Goal: Transaction & Acquisition: Purchase product/service

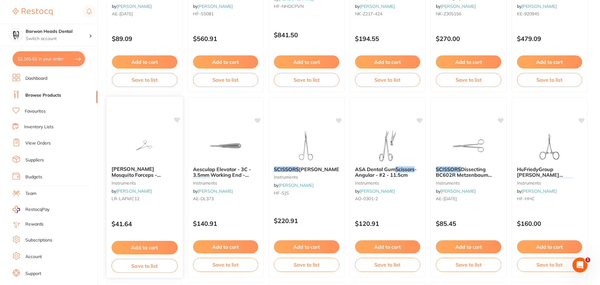
scroll to position [901, 0]
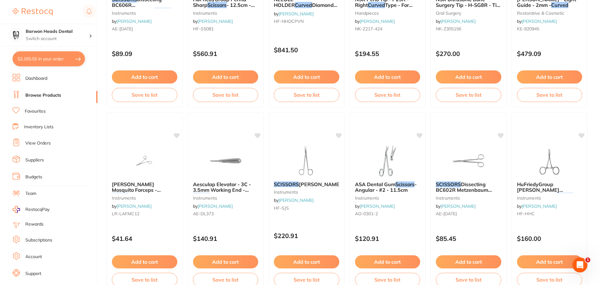
click at [55, 64] on button "$2,165.55 in your order" at bounding box center [49, 58] width 72 height 15
checkbox input "true"
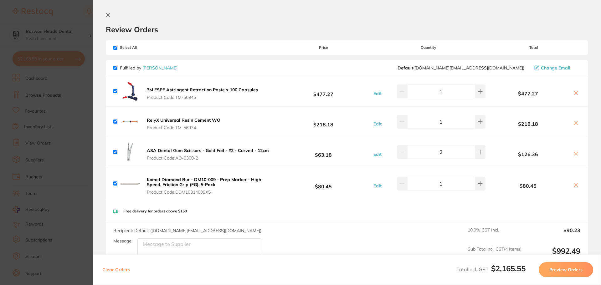
scroll to position [0, 0]
click at [63, 33] on section "Update RRP Set your pre negotiated price for this item. Item Agreed RRP (excl. …" at bounding box center [300, 142] width 601 height 285
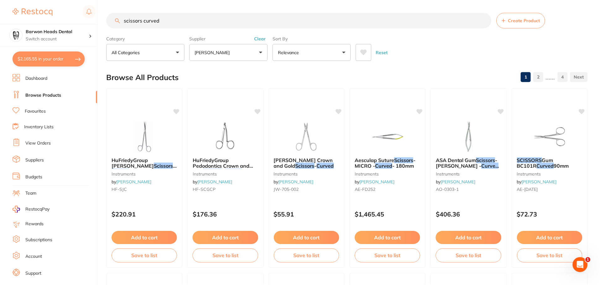
scroll to position [901, 0]
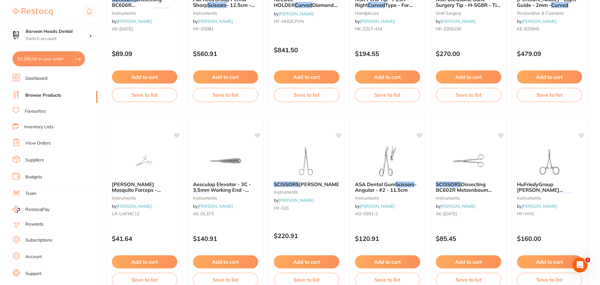
click at [62, 93] on li "Browse Products" at bounding box center [55, 95] width 85 height 9
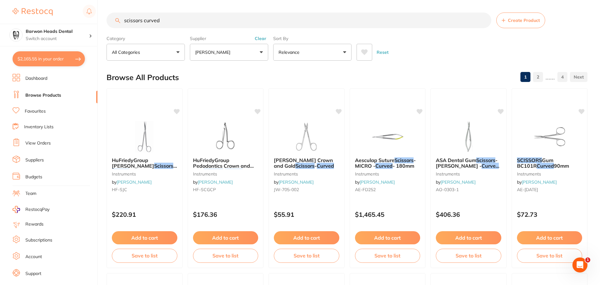
drag, startPoint x: 176, startPoint y: 22, endPoint x: 44, endPoint y: 22, distance: 132.2
click at [44, 22] on div "$2,165.55 Barwon Heads Dental Switch account Barwon Heads Dental Queenscliff Fa…" at bounding box center [300, 142] width 600 height 285
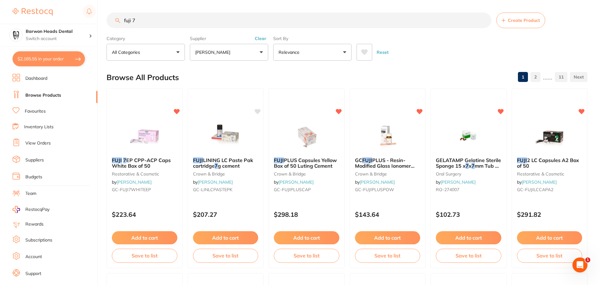
drag, startPoint x: 176, startPoint y: 24, endPoint x: 54, endPoint y: 18, distance: 122.6
click at [54, 18] on div "$2,165.55 Barwon Heads Dental Switch account Barwon Heads Dental Queenscliff Fa…" at bounding box center [300, 142] width 600 height 285
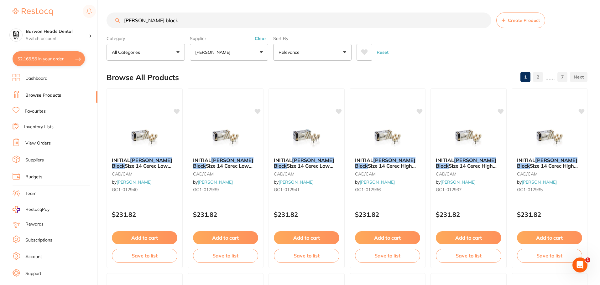
click at [42, 66] on button "$2,165.55 in your order" at bounding box center [49, 58] width 72 height 15
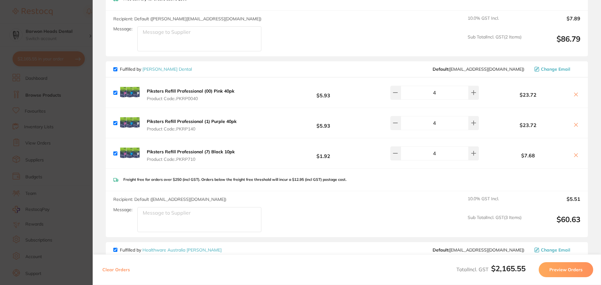
scroll to position [752, 0]
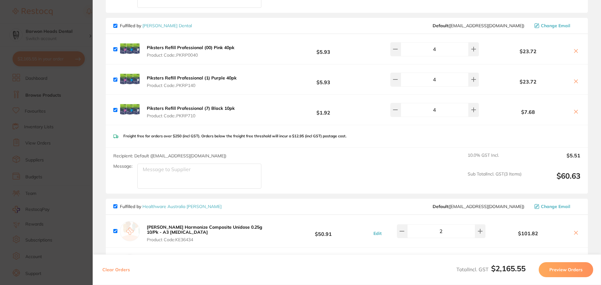
click at [75, 16] on section "Update RRP Set your pre negotiated price for this item. Item Agreed RRP (excl. …" at bounding box center [300, 142] width 601 height 285
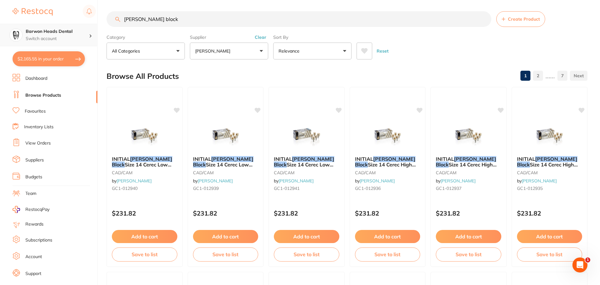
scroll to position [0, 0]
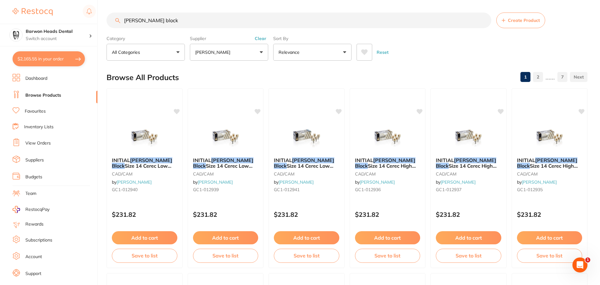
drag, startPoint x: 166, startPoint y: 21, endPoint x: 24, endPoint y: 8, distance: 142.5
click at [24, 8] on div "$2,165.55 Barwon Heads Dental Switch account Barwon Heads Dental Queenscliff Fa…" at bounding box center [300, 142] width 600 height 285
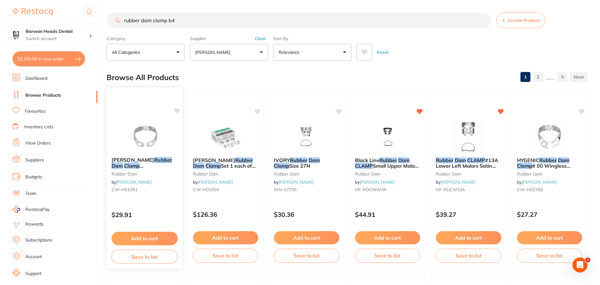
type input "rubber dam clamp b4"
click at [150, 232] on button "Add to cart" at bounding box center [144, 238] width 66 height 13
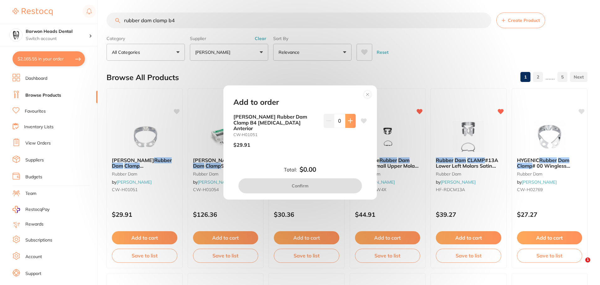
click at [348, 123] on icon at bounding box center [350, 120] width 5 height 5
type input "1"
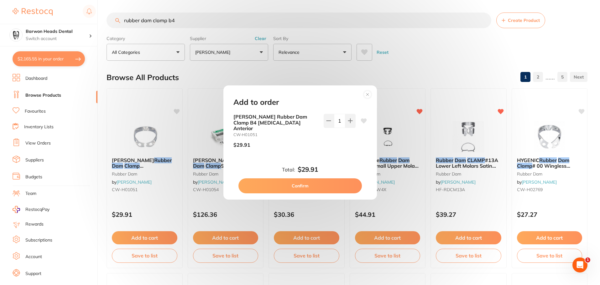
click at [360, 124] on icon at bounding box center [363, 121] width 6 height 5
click at [337, 180] on button "Confirm" at bounding box center [299, 186] width 123 height 15
checkbox input "false"
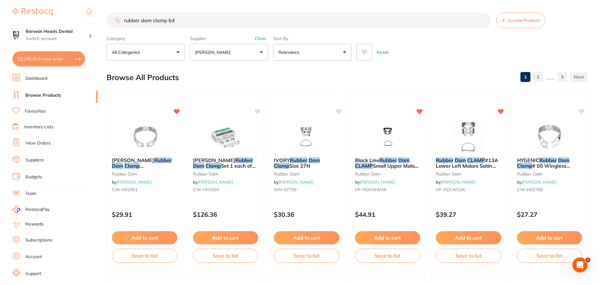
drag, startPoint x: 181, startPoint y: 21, endPoint x: 96, endPoint y: 10, distance: 85.5
click at [96, 10] on div "$2,198.45 Barwon Heads Dental Switch account Barwon Heads Dental Queenscliff Fa…" at bounding box center [300, 142] width 600 height 285
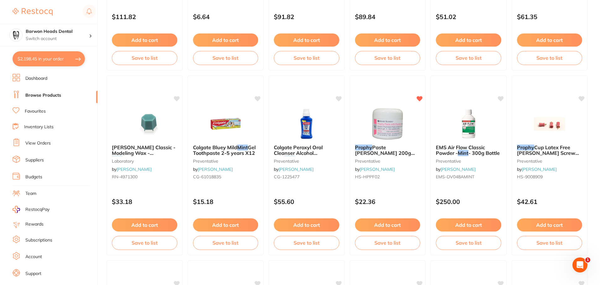
scroll to position [564, 0]
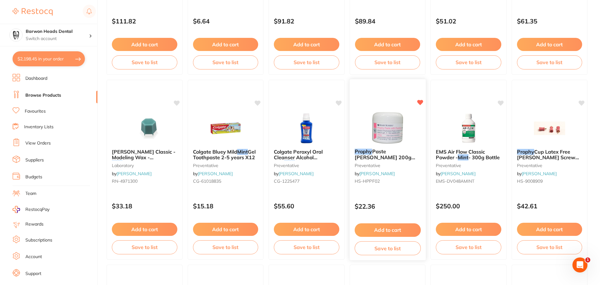
click at [388, 154] on span "Paste HENRY SCHEIN 200g Fluoride Medium Fruit Tingle" at bounding box center [384, 160] width 60 height 24
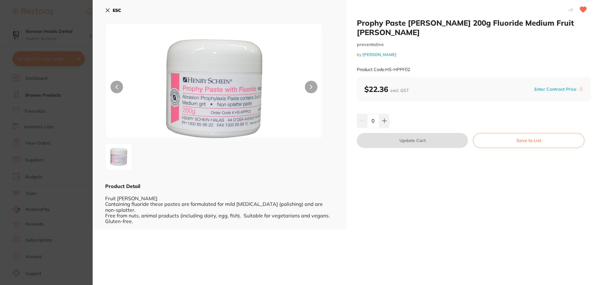
click at [107, 8] on icon at bounding box center [107, 10] width 5 height 5
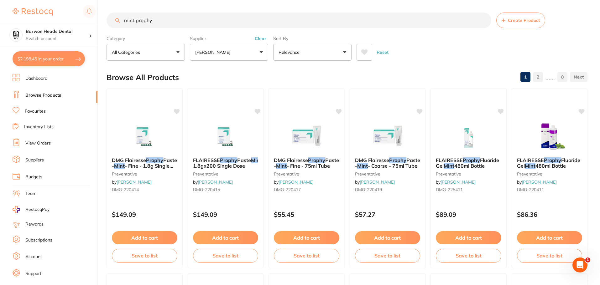
click at [168, 18] on input "mint prophy" at bounding box center [298, 21] width 385 height 16
drag, startPoint x: 155, startPoint y: 22, endPoint x: 106, endPoint y: 19, distance: 49.5
click at [106, 19] on div "$2,198.45 Barwon Heads Dental Switch account Barwon Heads Dental Queenscliff Fa…" at bounding box center [300, 142] width 600 height 285
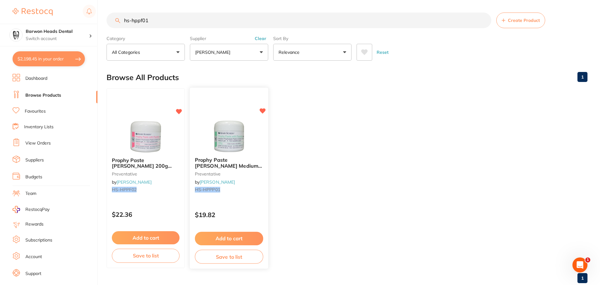
type input "hs-hppf01"
click at [232, 236] on button "Add to cart" at bounding box center [229, 238] width 68 height 13
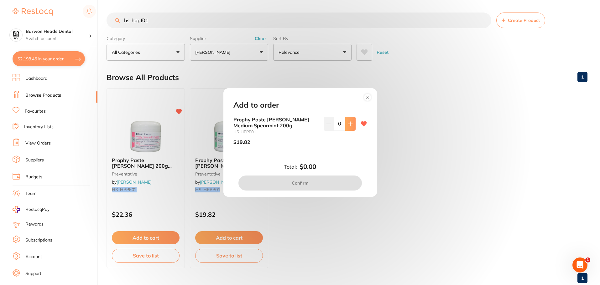
click at [350, 120] on button at bounding box center [350, 124] width 10 height 14
type input "3"
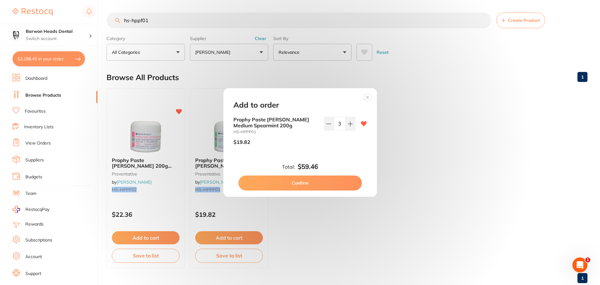
click at [320, 187] on button "Confirm" at bounding box center [299, 183] width 123 height 15
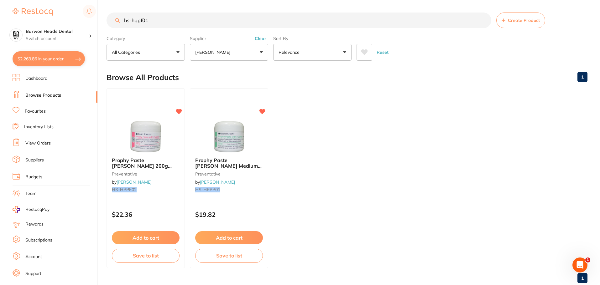
scroll to position [812, 0]
click at [326, 217] on ul "Prophy Paste HENRY SCHEIN 200g Fluoride Medium Fruit Tingle preventative by Hen…" at bounding box center [346, 178] width 481 height 180
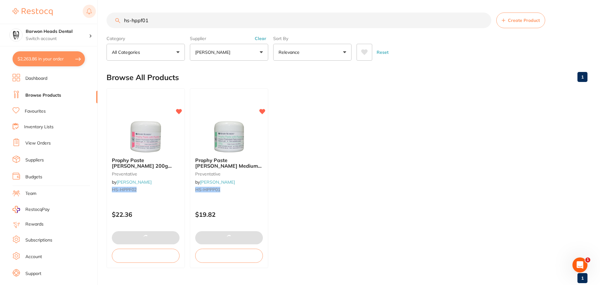
drag, startPoint x: 162, startPoint y: 21, endPoint x: 91, endPoint y: 17, distance: 71.8
click at [91, 17] on div "$2,263.86 Barwon Heads Dental Switch account Barwon Heads Dental Queenscliff Fa…" at bounding box center [300, 142] width 600 height 285
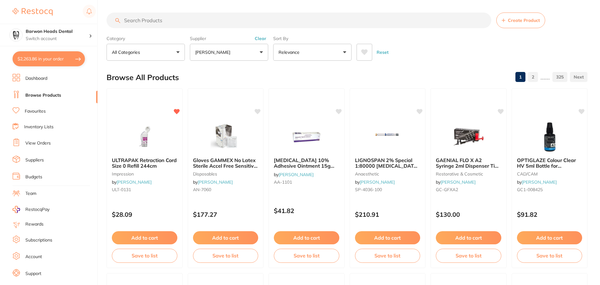
click at [161, 25] on input "search" at bounding box center [298, 21] width 385 height 16
drag, startPoint x: 165, startPoint y: 17, endPoint x: 148, endPoint y: 13, distance: 17.3
click at [148, 13] on input "search" at bounding box center [298, 21] width 385 height 16
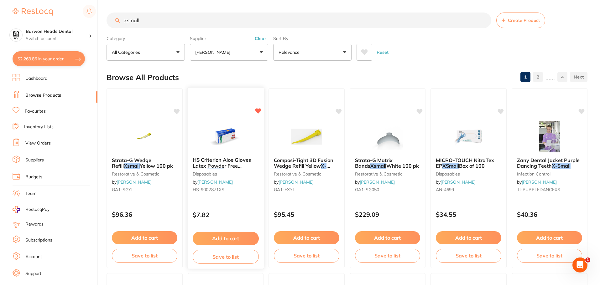
type input "xsmall"
click at [209, 167] on span "HS Criterion Aloe Gloves Latex Powder Free Green" at bounding box center [221, 166] width 58 height 18
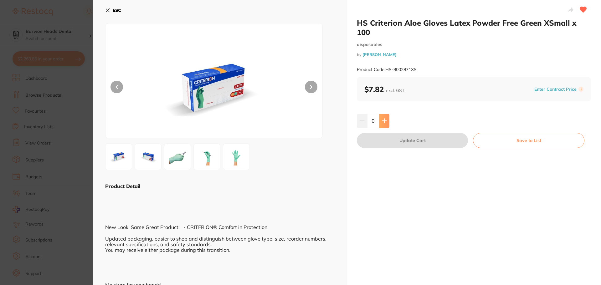
click at [386, 114] on button at bounding box center [384, 121] width 10 height 14
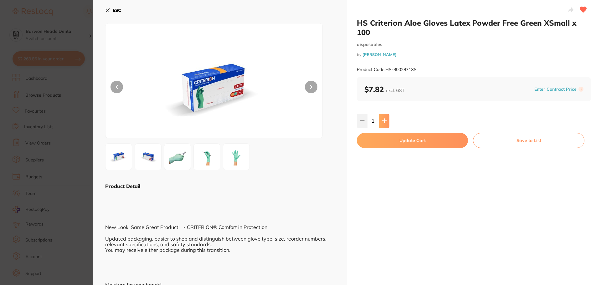
click at [386, 114] on button at bounding box center [384, 121] width 10 height 14
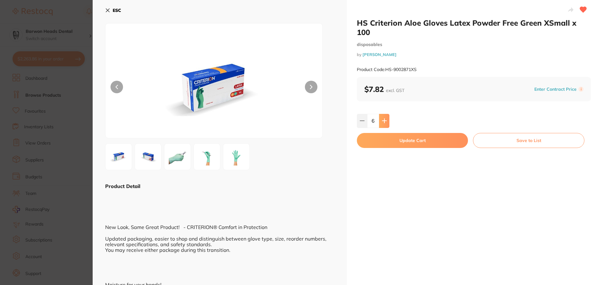
click at [386, 114] on button at bounding box center [384, 121] width 10 height 14
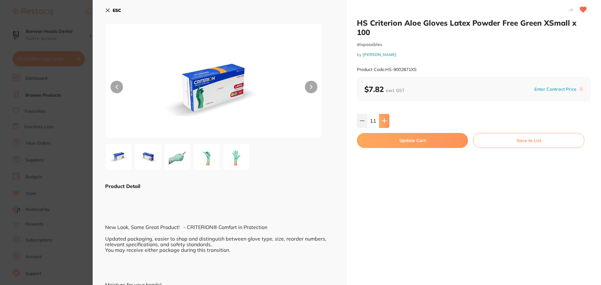
click at [386, 114] on button at bounding box center [384, 121] width 10 height 14
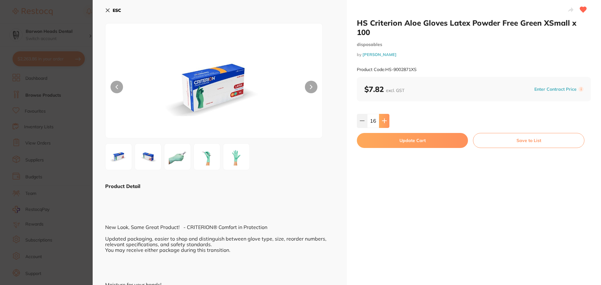
click at [386, 114] on button at bounding box center [384, 121] width 10 height 14
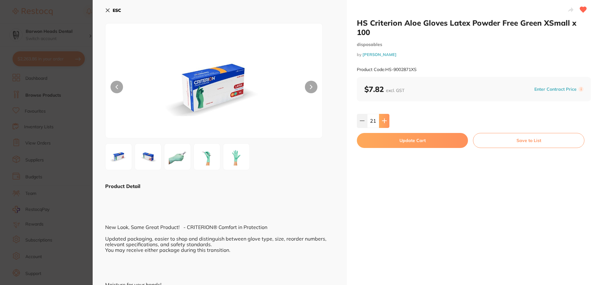
click at [386, 114] on button at bounding box center [384, 121] width 10 height 14
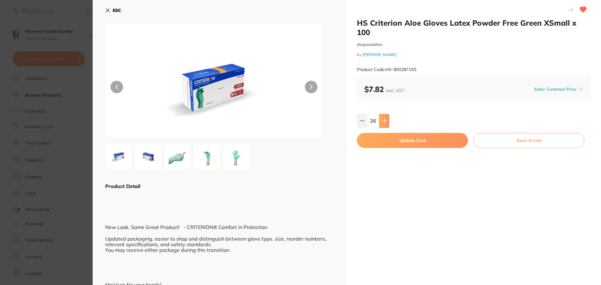
click at [386, 114] on button at bounding box center [384, 121] width 10 height 14
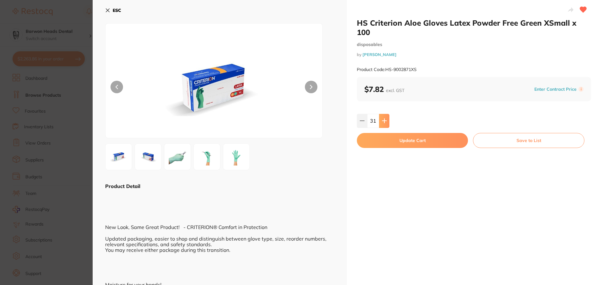
click at [386, 114] on button at bounding box center [384, 121] width 10 height 14
click at [360, 118] on icon at bounding box center [362, 120] width 5 height 5
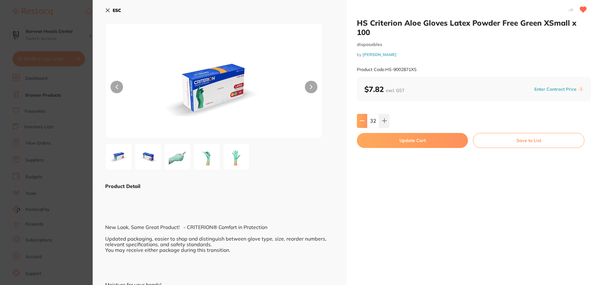
click at [360, 118] on icon at bounding box center [362, 120] width 5 height 5
click at [386, 118] on icon at bounding box center [384, 120] width 5 height 5
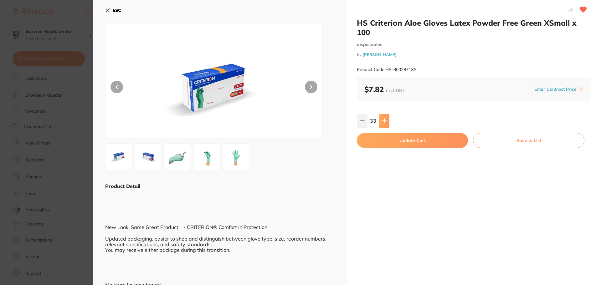
click at [386, 118] on icon at bounding box center [384, 120] width 5 height 5
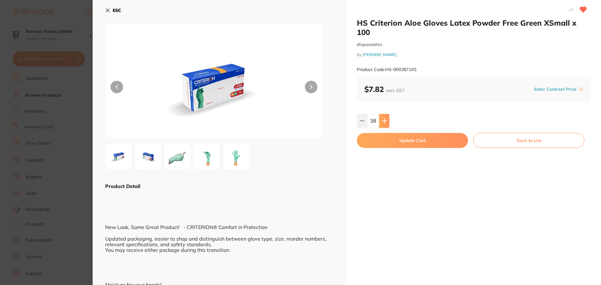
click at [386, 118] on icon at bounding box center [384, 120] width 5 height 5
click at [358, 114] on button at bounding box center [362, 121] width 10 height 14
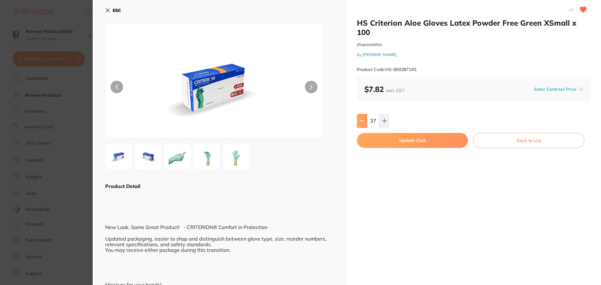
click at [358, 114] on button at bounding box center [362, 121] width 10 height 14
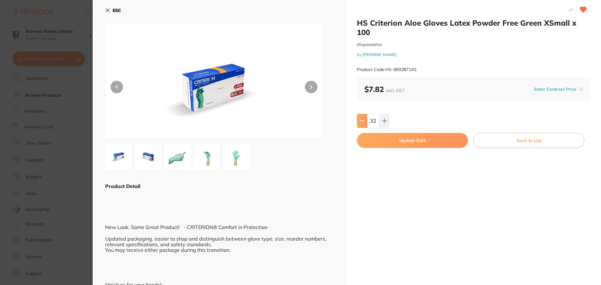
click at [358, 114] on button at bounding box center [362, 121] width 10 height 14
type input "30"
click at [423, 133] on button "Update Cart" at bounding box center [412, 140] width 111 height 15
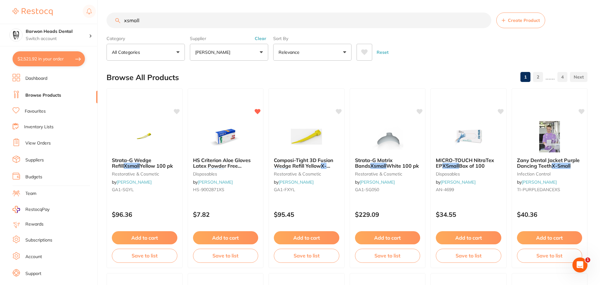
click at [47, 56] on button "$2,521.92 in your order" at bounding box center [49, 58] width 72 height 15
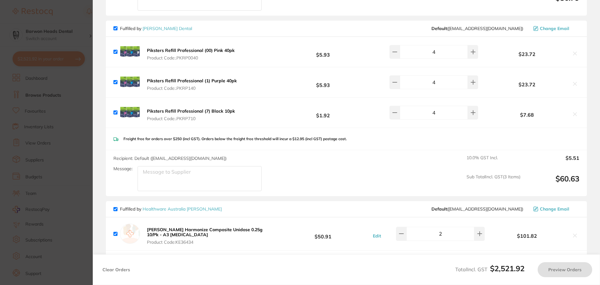
checkbox input "true"
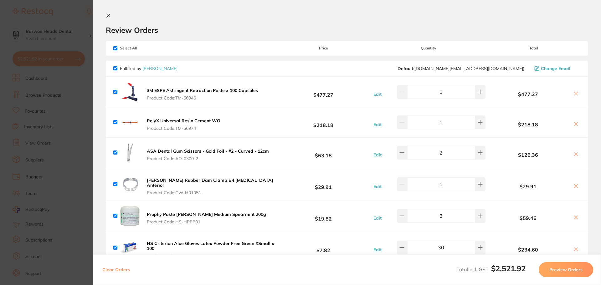
click at [110, 16] on icon at bounding box center [108, 15] width 5 height 5
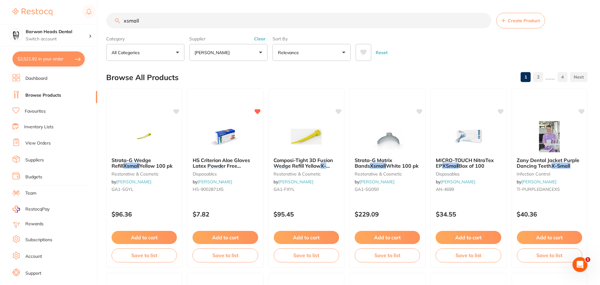
scroll to position [2, 0]
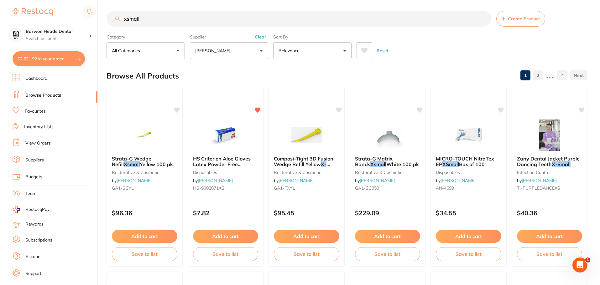
drag, startPoint x: 169, startPoint y: 23, endPoint x: 70, endPoint y: 21, distance: 99.3
click at [70, 21] on div "$2,521.92 Barwon Heads Dental Switch account Barwon Heads Dental Queenscliff Fa…" at bounding box center [300, 140] width 600 height 285
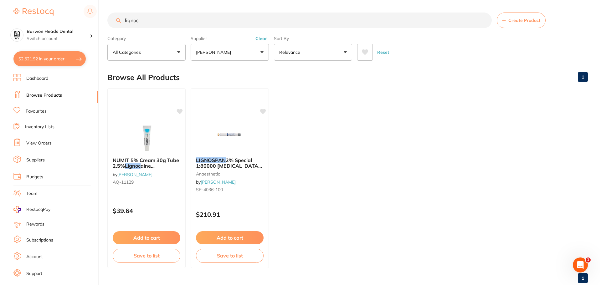
scroll to position [0, 0]
type input "lignoc"
click at [51, 63] on button "$2,521.92 in your order" at bounding box center [49, 58] width 72 height 15
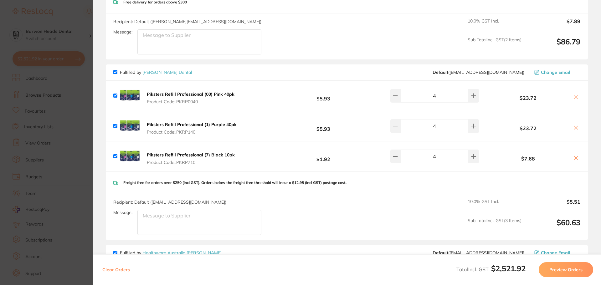
scroll to position [939, 0]
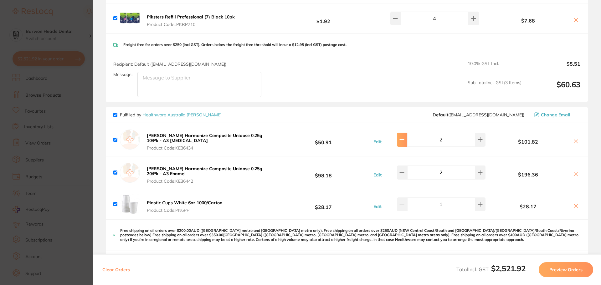
click at [404, 133] on button at bounding box center [402, 140] width 10 height 14
type input "1"
click at [403, 170] on icon at bounding box center [402, 172] width 5 height 5
type input "1"
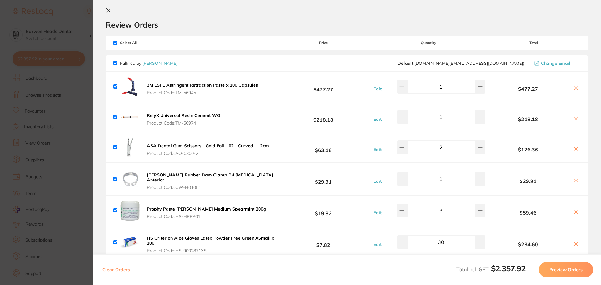
scroll to position [0, 0]
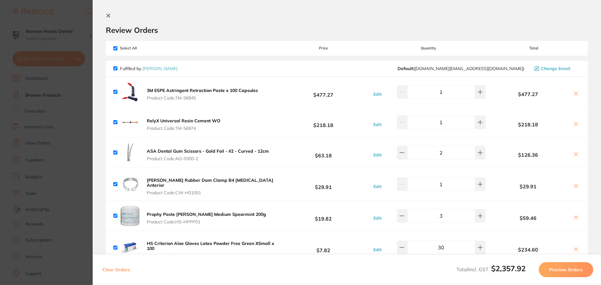
click at [80, 27] on section "Update RRP Set your pre negotiated price for this item. Item Agreed RRP (excl. …" at bounding box center [300, 142] width 601 height 285
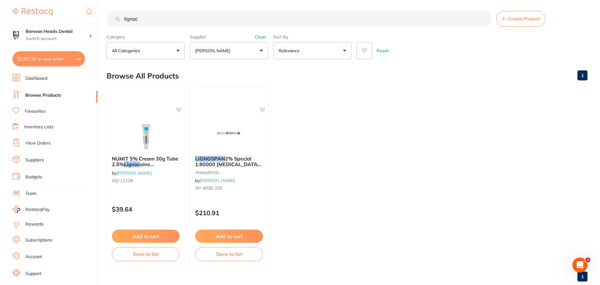
scroll to position [0, 0]
drag, startPoint x: 148, startPoint y: 23, endPoint x: 77, endPoint y: 23, distance: 70.8
click at [77, 23] on div "$2,357.92 Barwon Heads Dental Switch account Barwon Heads Dental Queenscliff Fa…" at bounding box center [300, 140] width 600 height 285
type input "s"
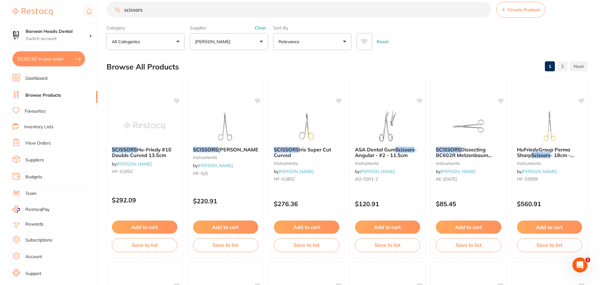
scroll to position [0, 0]
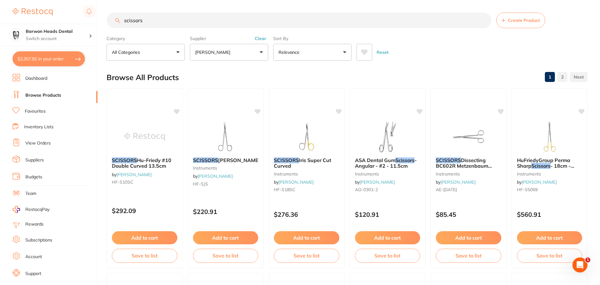
click at [241, 49] on button "[PERSON_NAME]" at bounding box center [229, 52] width 78 height 17
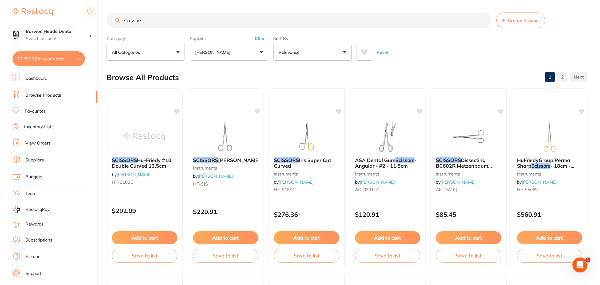
click at [265, 37] on button "Clear" at bounding box center [260, 39] width 15 height 6
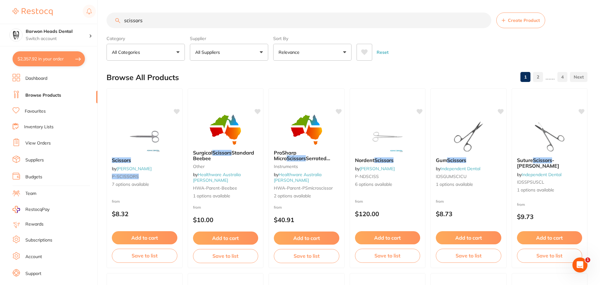
drag, startPoint x: 161, startPoint y: 25, endPoint x: 78, endPoint y: 20, distance: 83.1
click at [78, 20] on div "$2,357.92 Barwon Heads Dental Switch account Barwon Heads Dental Queenscliff Fa…" at bounding box center [300, 142] width 600 height 285
click at [160, 23] on input "scissors" at bounding box center [298, 21] width 385 height 16
type input "scissors castro"
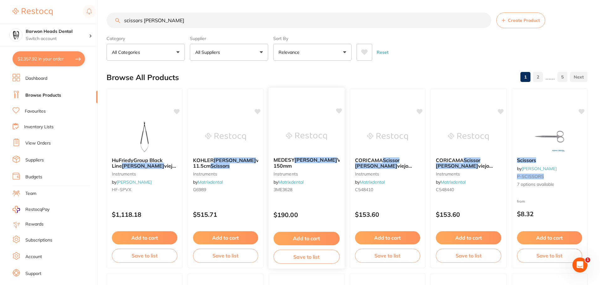
click at [304, 164] on span "CURVED 150mm" at bounding box center [334, 163] width 122 height 12
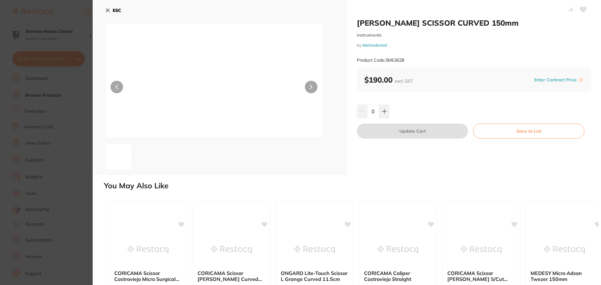
click at [310, 86] on icon at bounding box center [311, 87] width 3 height 4
click at [111, 13] on button "ESC" at bounding box center [113, 10] width 16 height 11
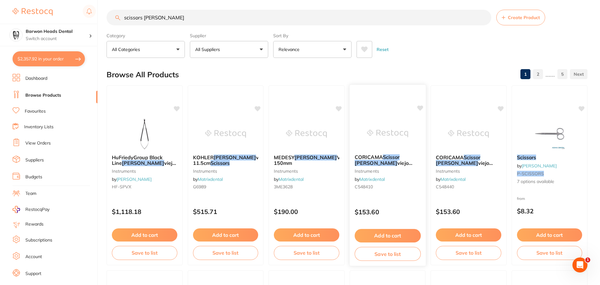
scroll to position [0, 0]
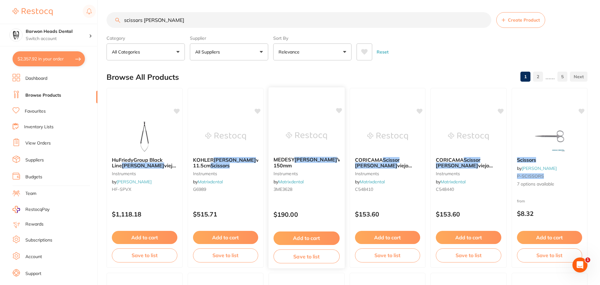
click at [337, 157] on span "VIEJO" at bounding box center [344, 160] width 14 height 6
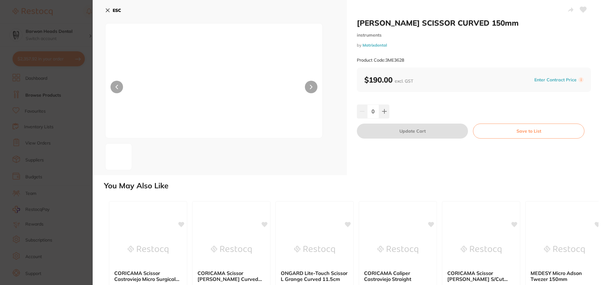
click at [389, 61] on div "Product Code: 3ME3628" at bounding box center [474, 60] width 234 height 15
click at [404, 60] on small "Product Code: 3ME3628" at bounding box center [380, 60] width 47 height 5
drag, startPoint x: 406, startPoint y: 60, endPoint x: 385, endPoint y: 60, distance: 20.4
click at [385, 60] on div "Product Code: 3ME3628" at bounding box center [474, 60] width 234 height 15
copy small "3ME3628"
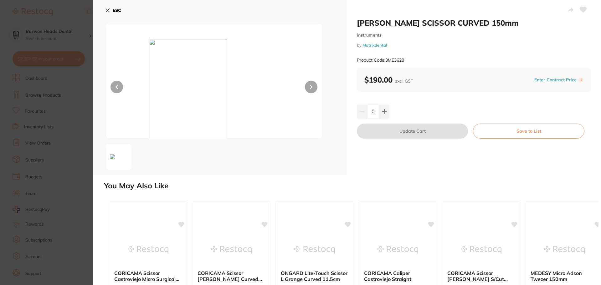
click at [65, 56] on section "MEDESY CASTROVIEJO SCISSOR CURVED 150mm instruments by Matrixdental Product Cod…" at bounding box center [300, 142] width 601 height 285
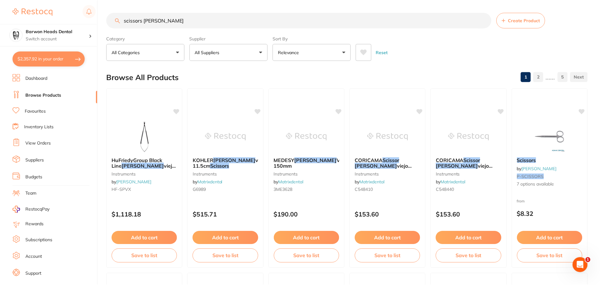
scroll to position [0, 0]
click at [150, 163] on span "viejo Microsurgical" at bounding box center [143, 169] width 65 height 12
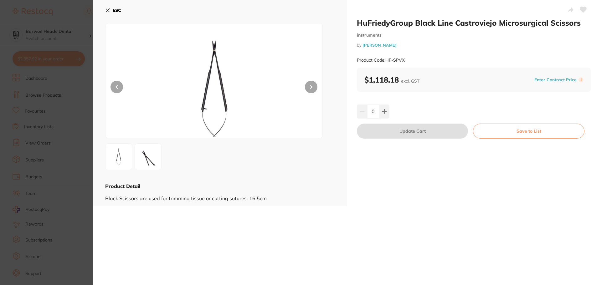
click at [153, 157] on img at bounding box center [148, 157] width 23 height 23
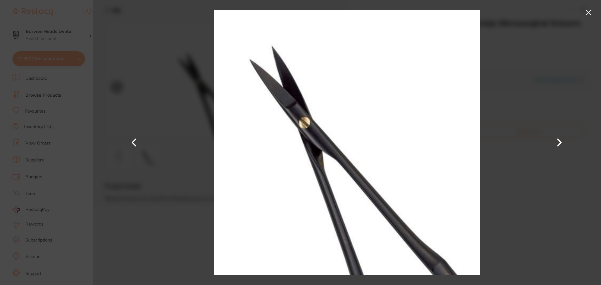
click at [502, 68] on div at bounding box center [347, 142] width 509 height 285
drag, startPoint x: 588, startPoint y: 14, endPoint x: 579, endPoint y: 20, distance: 10.5
click at [588, 13] on button at bounding box center [589, 13] width 10 height 10
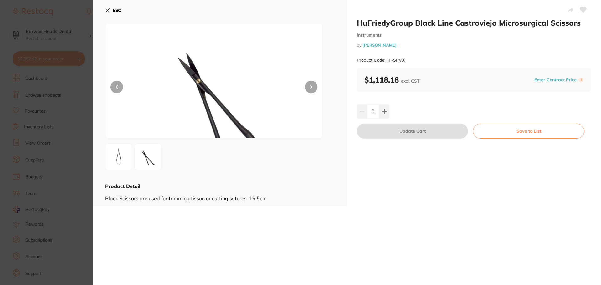
click at [31, 95] on section "HuFriedyGroup Black Line Castroviejo Microsurgical Scissors instruments by Henr…" at bounding box center [300, 142] width 601 height 285
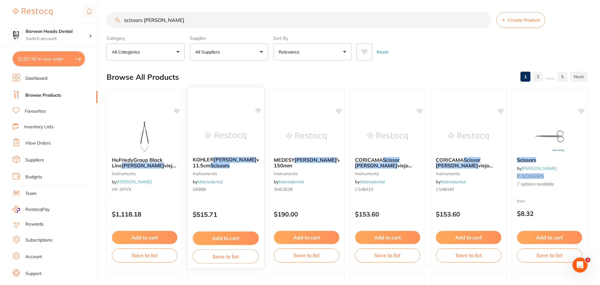
scroll to position [32, 0]
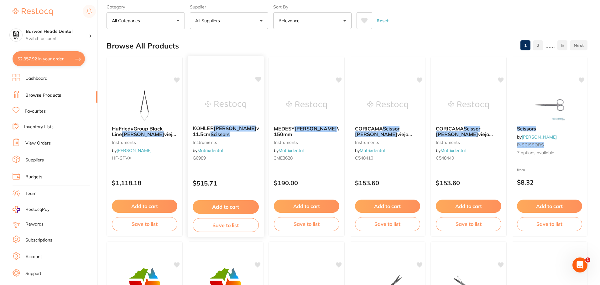
click at [217, 128] on em "Castro" at bounding box center [234, 128] width 43 height 6
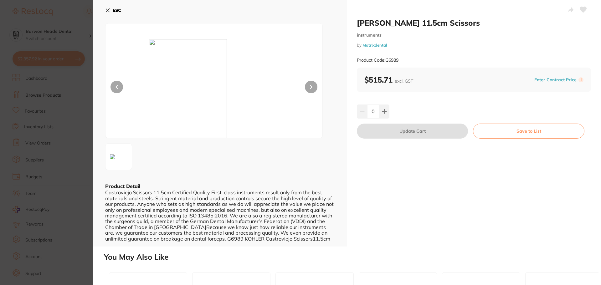
click at [308, 89] on button at bounding box center [311, 87] width 13 height 13
click at [107, 10] on icon at bounding box center [107, 10] width 3 height 3
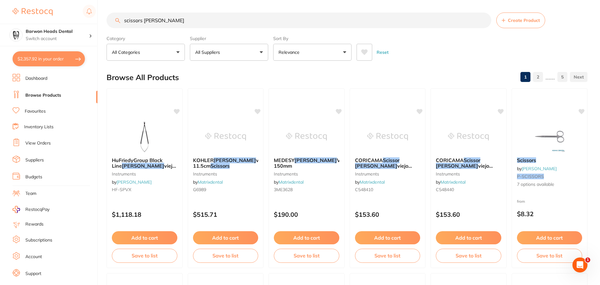
click at [171, 18] on input "scissors castro" at bounding box center [298, 21] width 385 height 16
drag, startPoint x: 167, startPoint y: 19, endPoint x: 124, endPoint y: 20, distance: 42.3
click at [124, 20] on input "scissors castro" at bounding box center [298, 21] width 385 height 16
type input "rubber dam clamps"
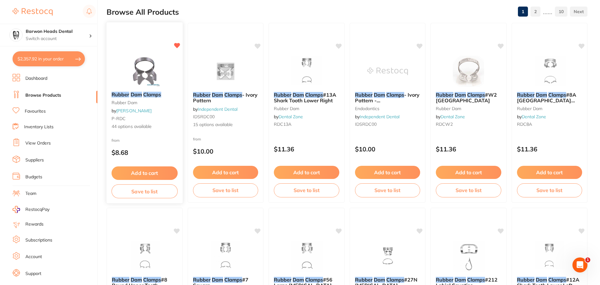
scroll to position [63, 0]
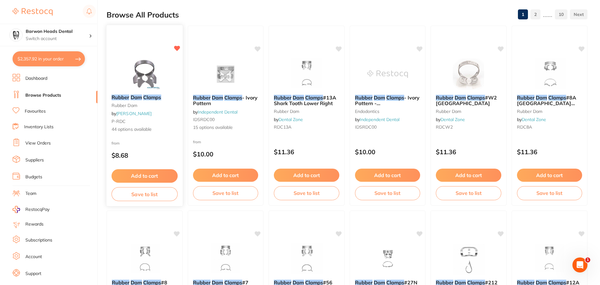
click at [170, 105] on small "rubber dam" at bounding box center [144, 105] width 66 height 5
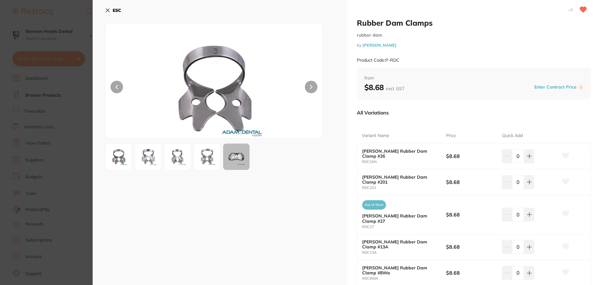
click at [239, 155] on div "+ 85" at bounding box center [236, 157] width 26 height 26
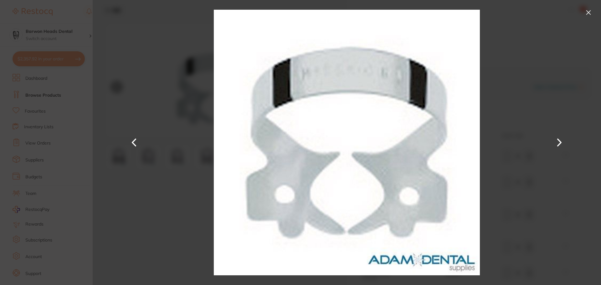
click at [592, 11] on button at bounding box center [589, 13] width 10 height 10
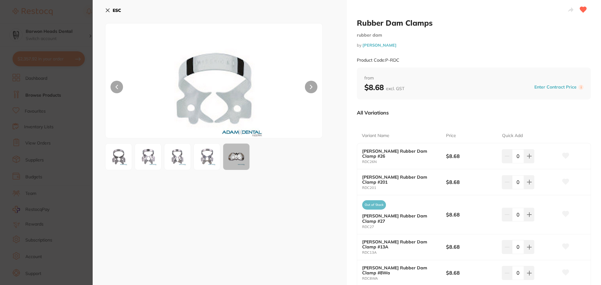
click at [58, 61] on section "Rubber Dam Clamps rubber dam by Adam Dental Product Code: P-RDC ESC + 85 Rubber…" at bounding box center [300, 142] width 601 height 285
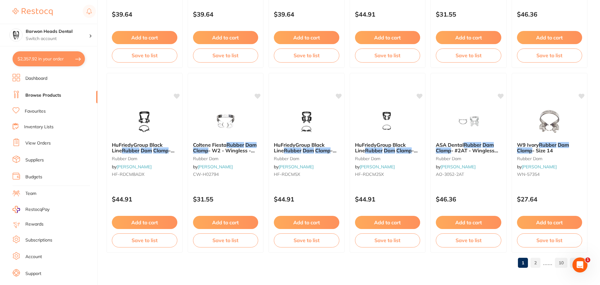
scroll to position [1496, 0]
click at [533, 262] on link "2" at bounding box center [535, 262] width 10 height 13
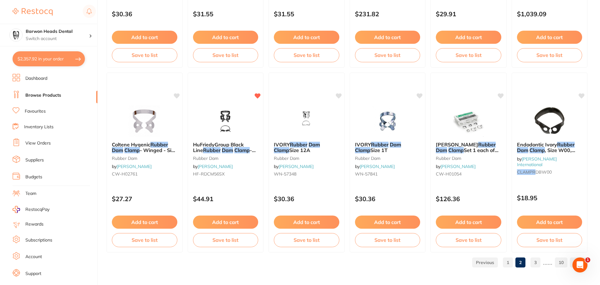
click at [536, 262] on link "3" at bounding box center [535, 262] width 10 height 13
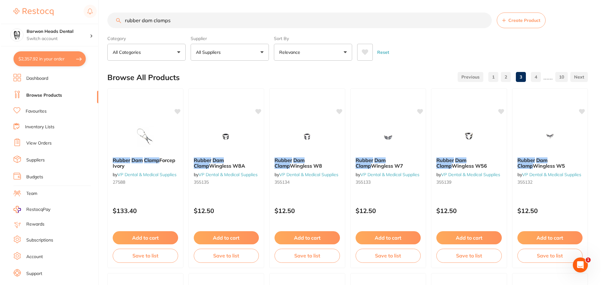
scroll to position [0, 0]
click at [307, 142] on img at bounding box center [306, 137] width 41 height 32
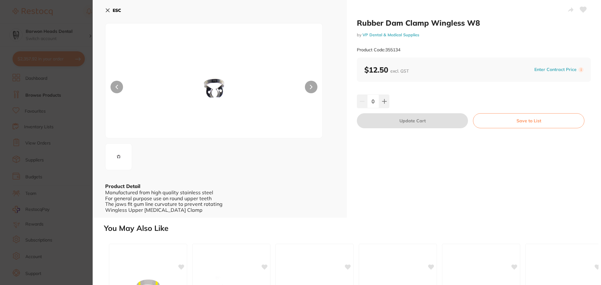
click at [211, 95] on img at bounding box center [214, 88] width 130 height 99
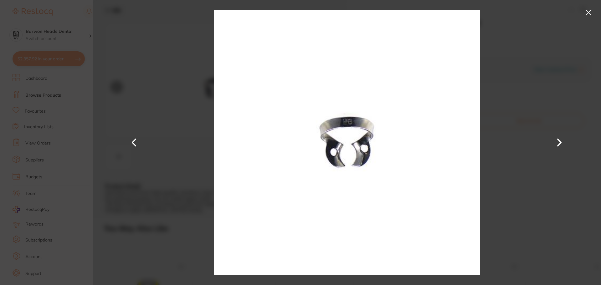
click at [587, 14] on button at bounding box center [589, 13] width 10 height 10
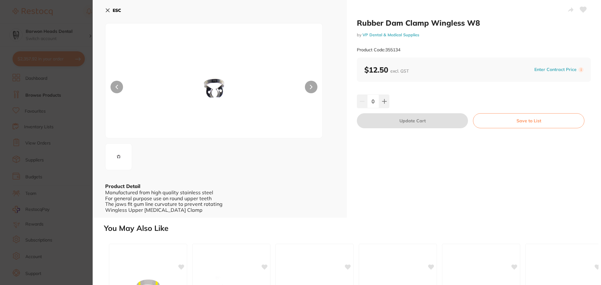
click at [112, 13] on button "ESC" at bounding box center [113, 10] width 16 height 11
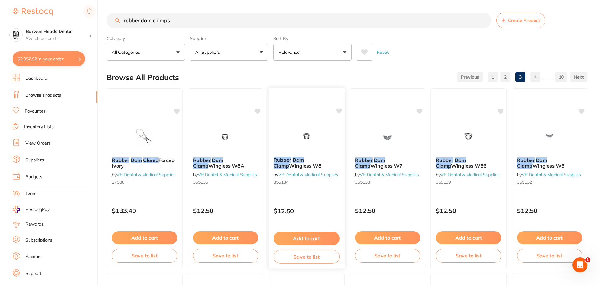
click at [289, 163] on em "Clamp" at bounding box center [280, 166] width 15 height 6
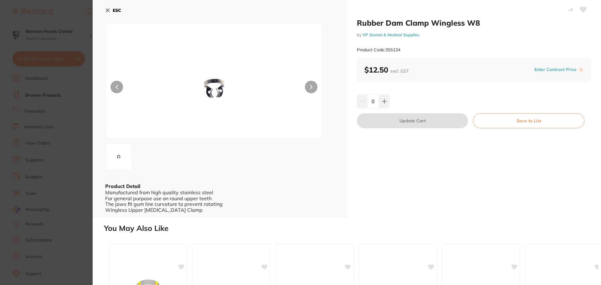
click at [107, 10] on icon at bounding box center [107, 10] width 3 height 3
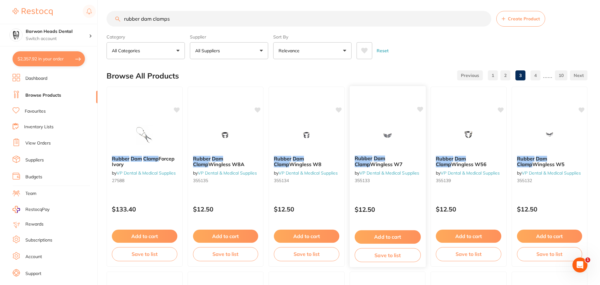
click at [398, 138] on img at bounding box center [387, 135] width 41 height 32
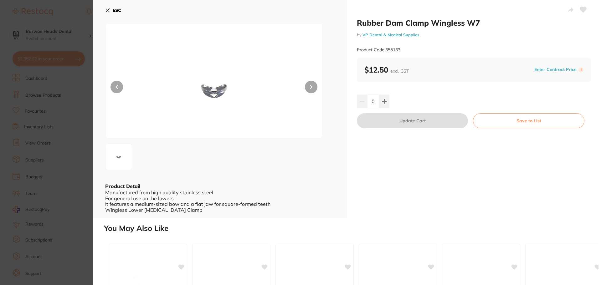
scroll to position [0, 0]
click at [313, 85] on button at bounding box center [311, 87] width 13 height 13
click at [112, 8] on button "ESC" at bounding box center [113, 10] width 16 height 11
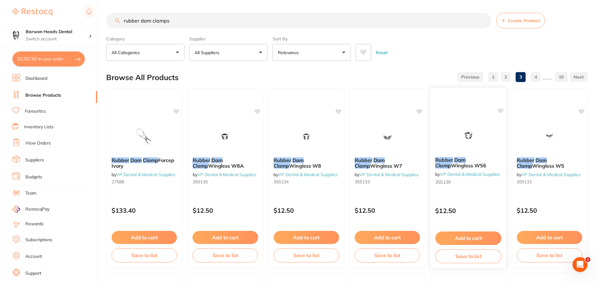
scroll to position [2, 0]
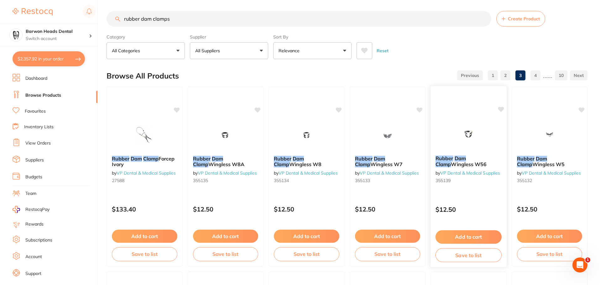
click at [470, 165] on span "Wingless W56" at bounding box center [469, 164] width 36 height 6
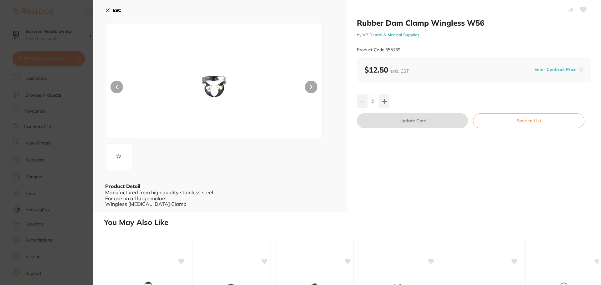
click at [111, 8] on button "ESC" at bounding box center [113, 10] width 16 height 11
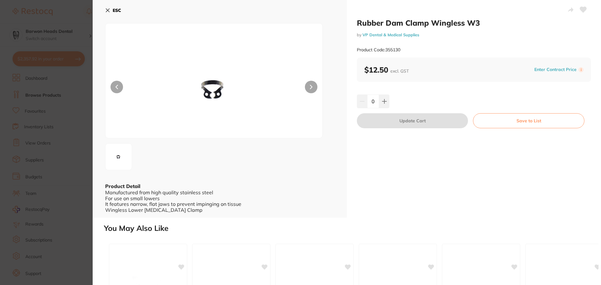
drag, startPoint x: 109, startPoint y: 10, endPoint x: 174, endPoint y: 57, distance: 80.6
click at [110, 10] on button "ESC" at bounding box center [113, 10] width 16 height 11
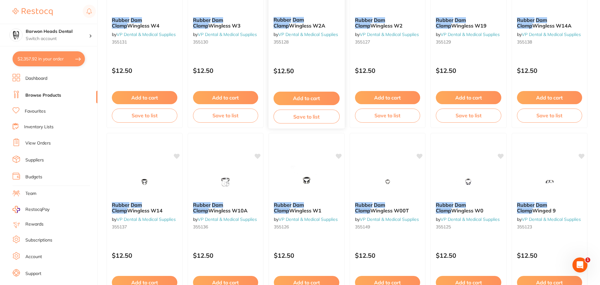
scroll to position [346, 0]
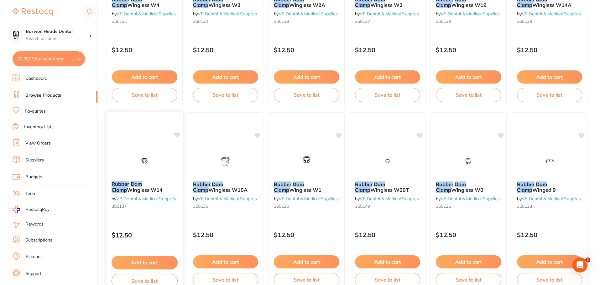
click at [152, 190] on b "Rubber Dam Clamp Wingless W14" at bounding box center [144, 187] width 66 height 12
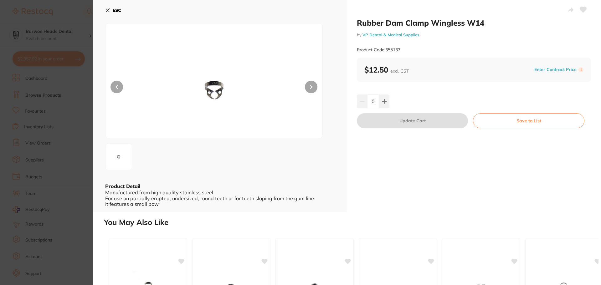
click at [107, 9] on icon at bounding box center [107, 10] width 5 height 5
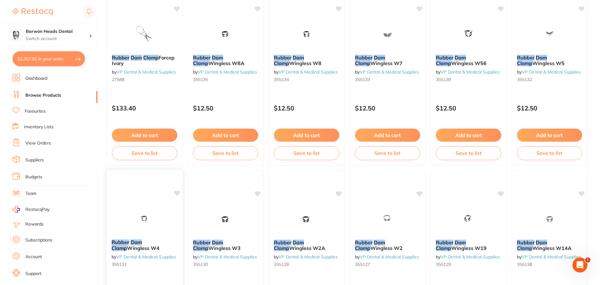
scroll to position [158, 0]
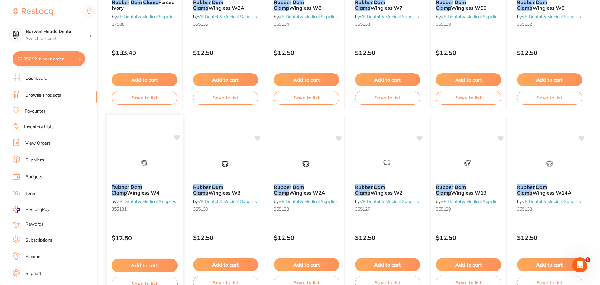
click at [134, 261] on button "Add to cart" at bounding box center [144, 265] width 66 height 13
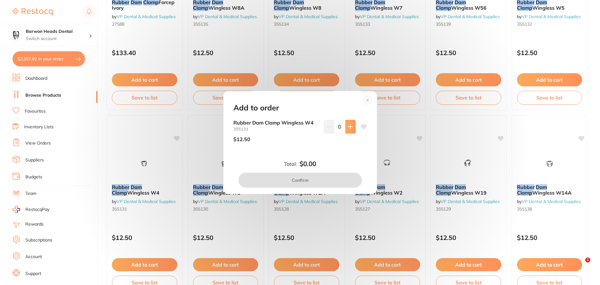
click at [353, 129] on button at bounding box center [350, 127] width 10 height 14
type input "1"
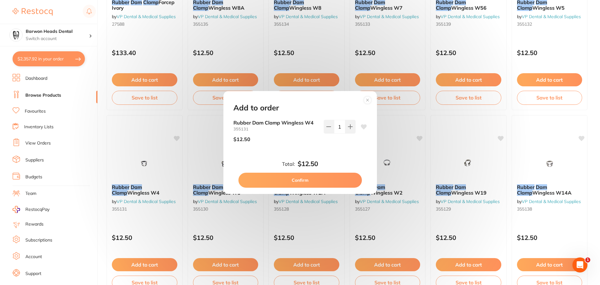
click at [361, 127] on icon at bounding box center [363, 126] width 6 height 5
click at [345, 182] on button "Confirm" at bounding box center [299, 180] width 123 height 15
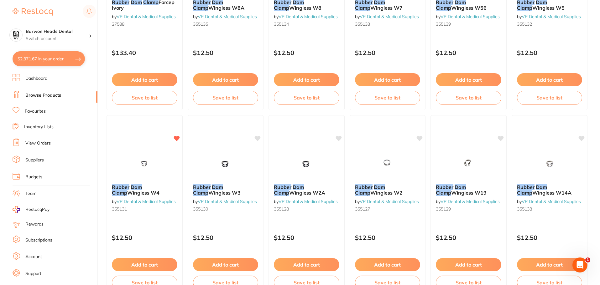
checkbox input "false"
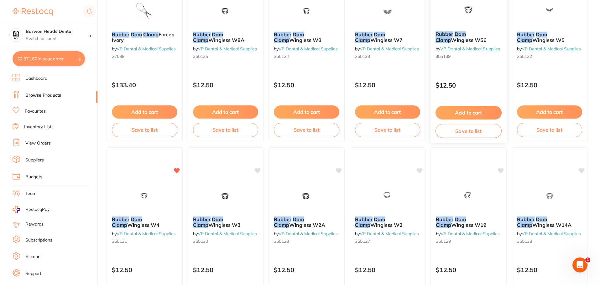
scroll to position [96, 0]
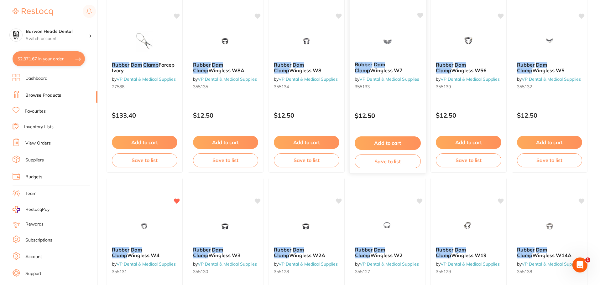
click at [420, 16] on icon at bounding box center [420, 15] width 6 height 5
click at [502, 14] on icon at bounding box center [501, 15] width 6 height 5
click at [397, 145] on button "Add to cart" at bounding box center [387, 143] width 66 height 13
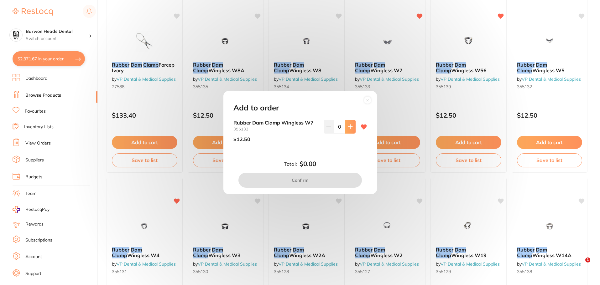
click at [349, 128] on icon at bounding box center [350, 127] width 4 height 4
type input "1"
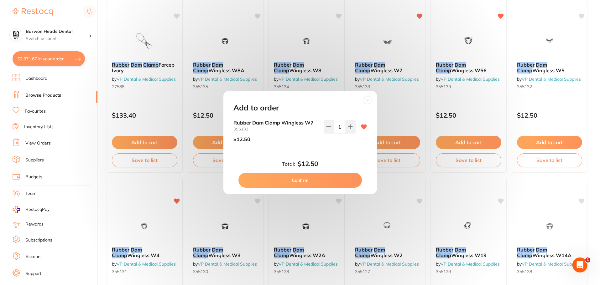
click at [323, 182] on button "Confirm" at bounding box center [299, 180] width 123 height 15
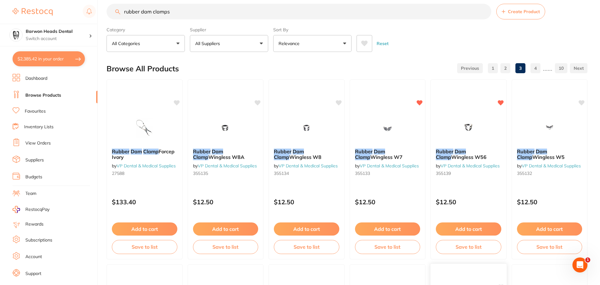
scroll to position [2, 0]
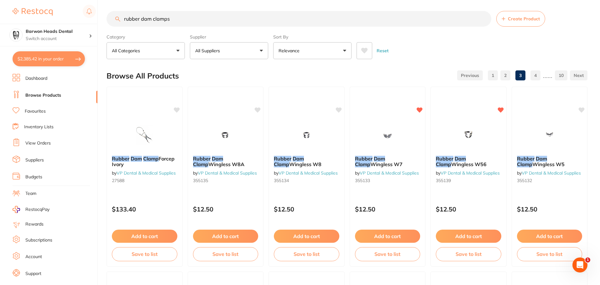
click at [38, 60] on button "$2,385.42 in your order" at bounding box center [49, 58] width 72 height 15
checkbox input "true"
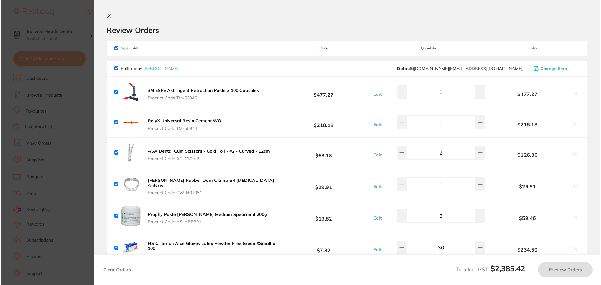
scroll to position [0, 0]
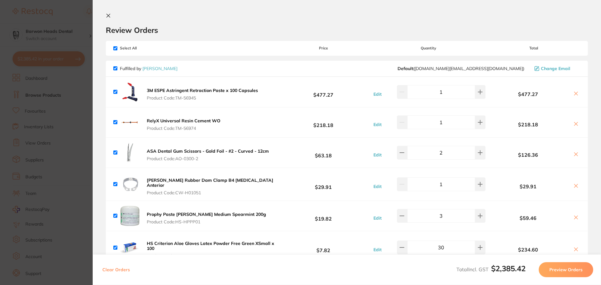
click at [106, 16] on icon at bounding box center [108, 15] width 5 height 5
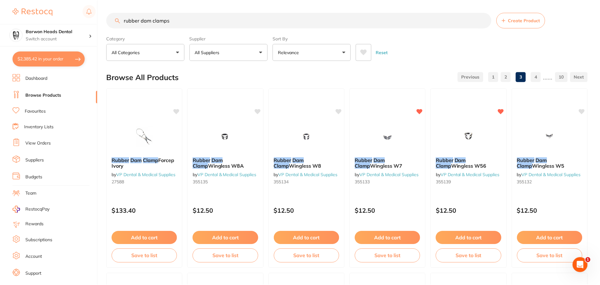
scroll to position [2, 0]
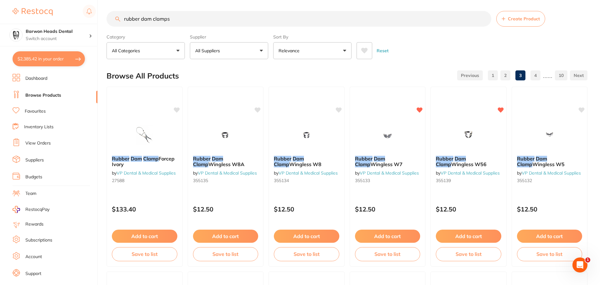
click at [236, 53] on button "All Suppliers" at bounding box center [229, 50] width 78 height 17
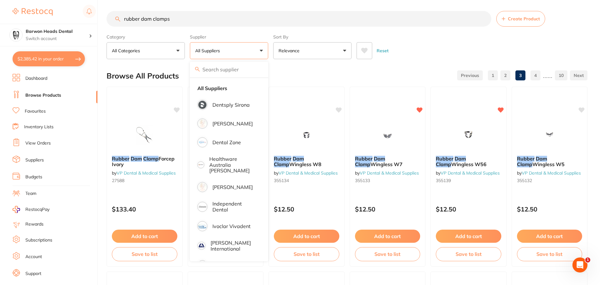
click at [224, 72] on input "search" at bounding box center [229, 70] width 78 height 16
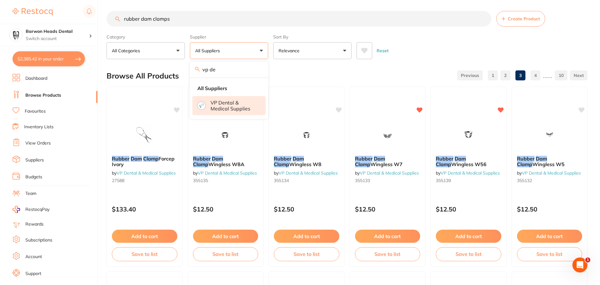
type input "vp de"
click at [215, 107] on p "VP Dental & Medical Supplies" at bounding box center [233, 106] width 46 height 12
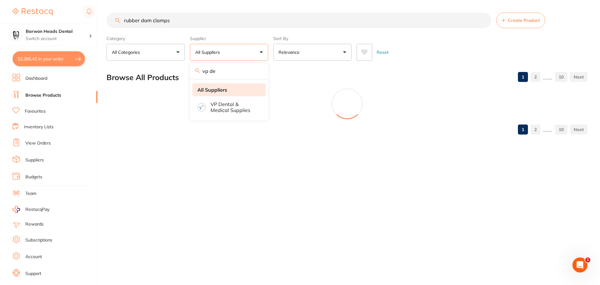
scroll to position [0, 0]
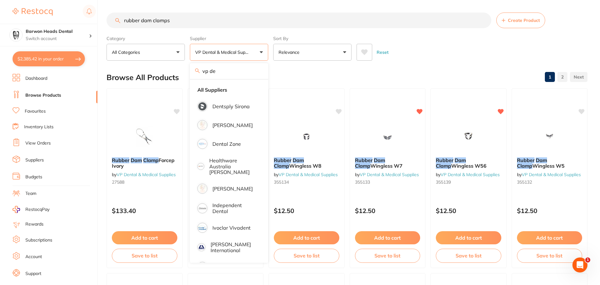
click at [177, 19] on input "rubber dam clamps" at bounding box center [298, 21] width 385 height 16
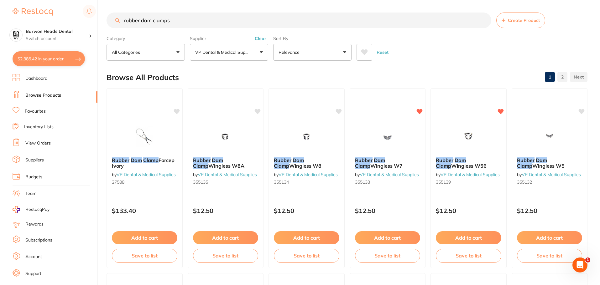
drag, startPoint x: 181, startPoint y: 21, endPoint x: 123, endPoint y: 18, distance: 57.7
click at [123, 18] on input "rubber dam clamps" at bounding box center [298, 21] width 385 height 16
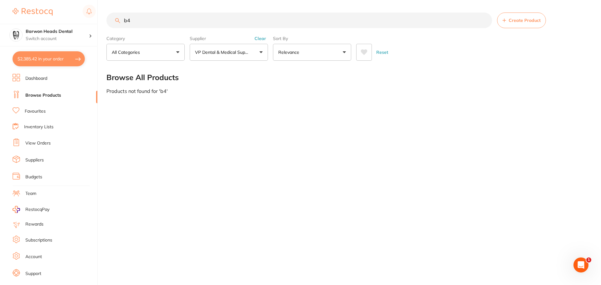
click at [138, 22] on input "b4" at bounding box center [299, 21] width 386 height 16
type input "b"
type input "clamp wingless"
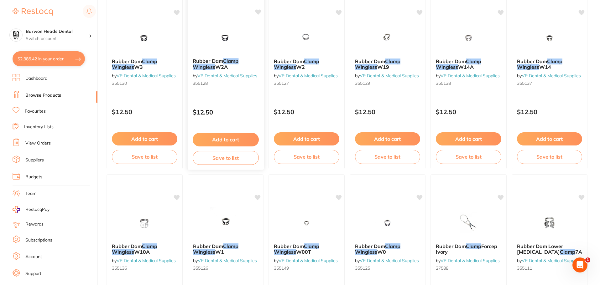
scroll to position [282, 0]
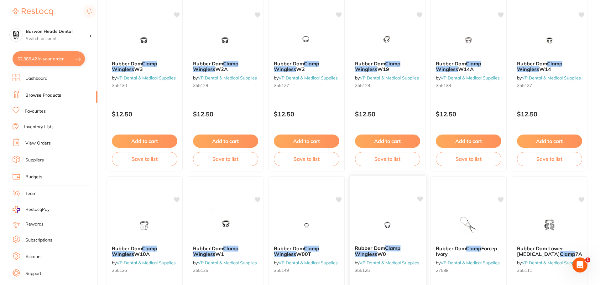
click at [381, 251] on span "W0" at bounding box center [381, 254] width 9 height 6
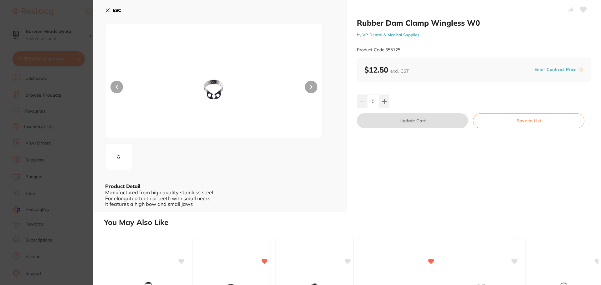
click at [107, 12] on icon at bounding box center [107, 10] width 5 height 5
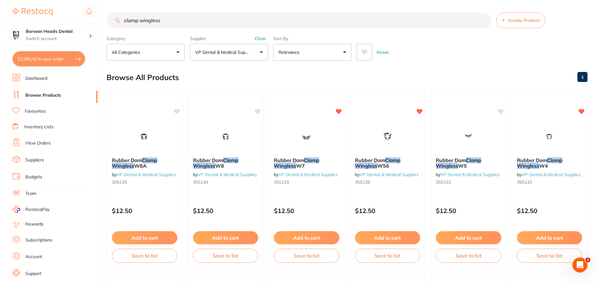
click at [220, 53] on p "VP Dental & Medical Supplies" at bounding box center [223, 52] width 57 height 6
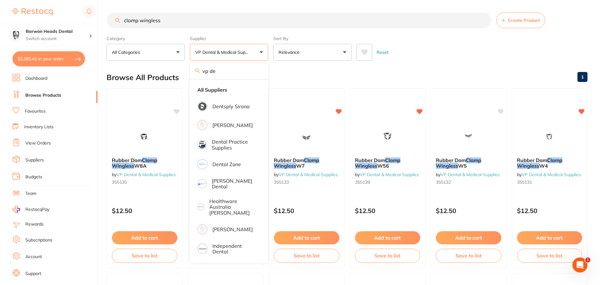
click at [258, 70] on input "vp de" at bounding box center [229, 71] width 78 height 16
drag, startPoint x: 160, startPoint y: 18, endPoint x: 124, endPoint y: 18, distance: 36.3
click at [124, 18] on input "clamp wingless" at bounding box center [298, 21] width 385 height 16
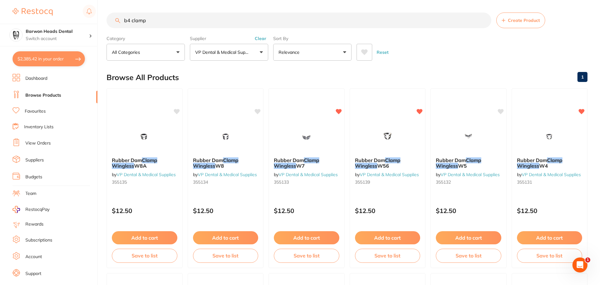
type input "b4 clamp"
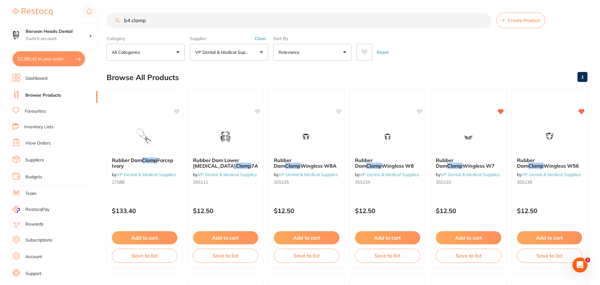
click at [226, 54] on p "VP Dental & Medical Supplies" at bounding box center [223, 52] width 57 height 6
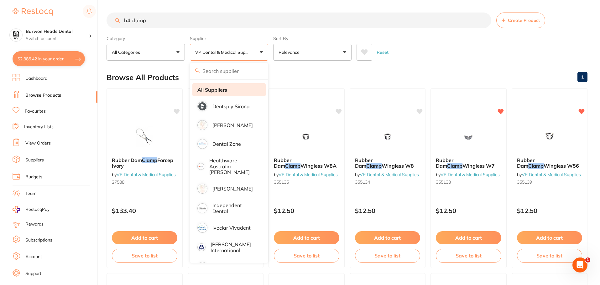
click at [215, 90] on strong "All Suppliers" at bounding box center [212, 90] width 30 height 6
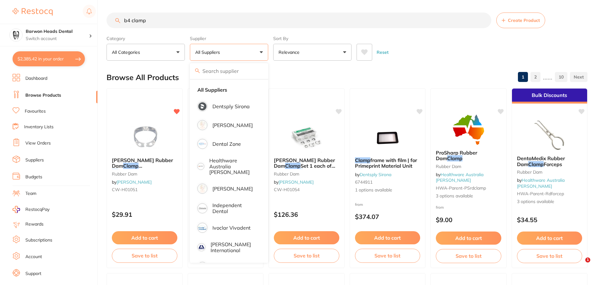
click at [300, 74] on div "Browse All Products 1 2 ...... 10" at bounding box center [346, 77] width 481 height 21
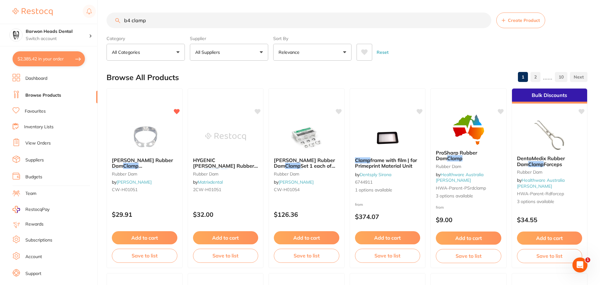
click at [153, 20] on input "b4 clamp" at bounding box center [298, 21] width 385 height 16
click at [484, 19] on input "b4 clamp" at bounding box center [298, 21] width 385 height 16
click at [446, 23] on input "search" at bounding box center [298, 21] width 385 height 16
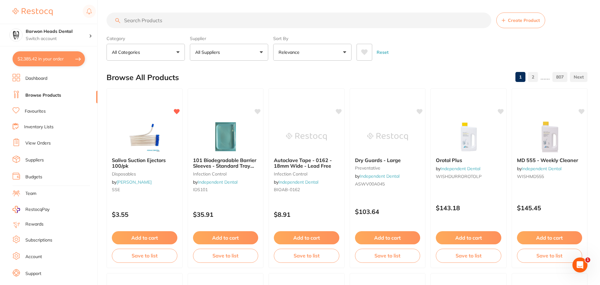
paste input "CASTROVIEJO SCISSOR"
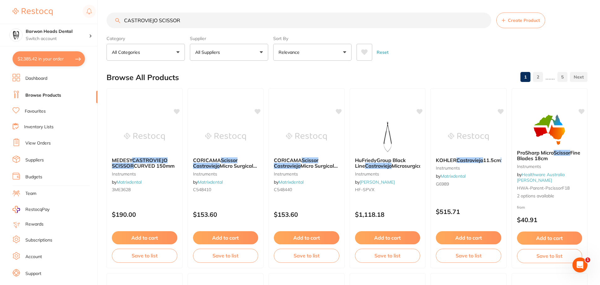
type input "CASTROVIEJO SCISSOR"
click at [61, 59] on button "$2,385.42 in your order" at bounding box center [49, 58] width 72 height 15
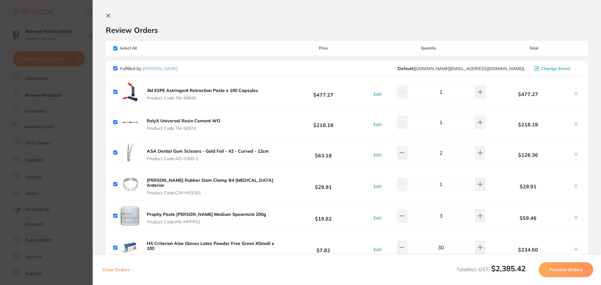
click at [109, 14] on icon at bounding box center [108, 15] width 5 height 5
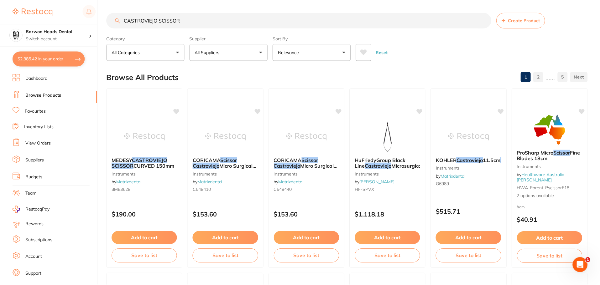
scroll to position [0, 0]
click at [307, 164] on span "Micro Surgical Curved 150mm" at bounding box center [305, 169] width 65 height 12
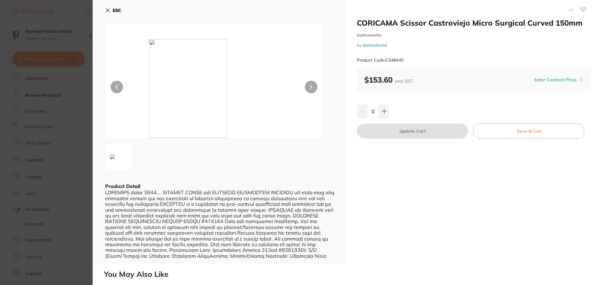
click at [310, 84] on button at bounding box center [311, 87] width 13 height 13
click at [401, 60] on small "Product Code: C548440" at bounding box center [380, 60] width 47 height 5
copy small "C548440"
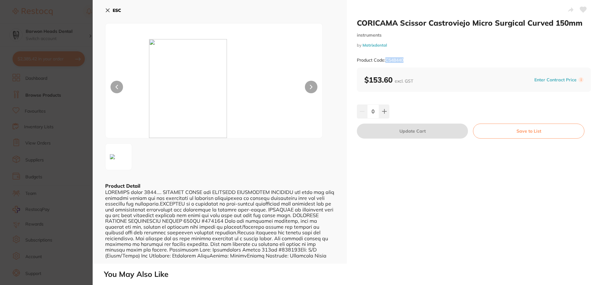
click at [312, 89] on icon at bounding box center [311, 87] width 3 height 4
click at [117, 7] on button "ESC" at bounding box center [113, 10] width 16 height 11
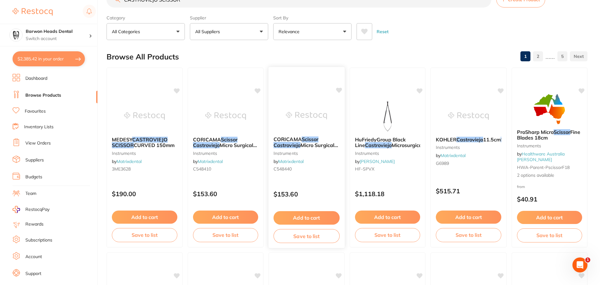
scroll to position [32, 0]
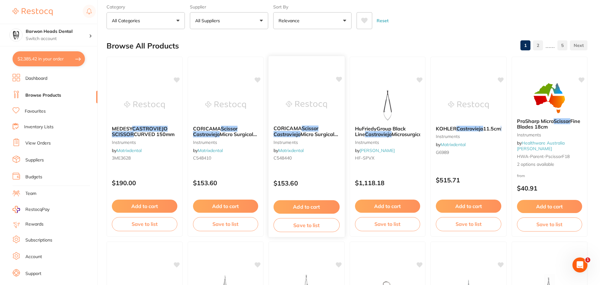
click at [288, 130] on span "CORICAMA" at bounding box center [287, 128] width 28 height 6
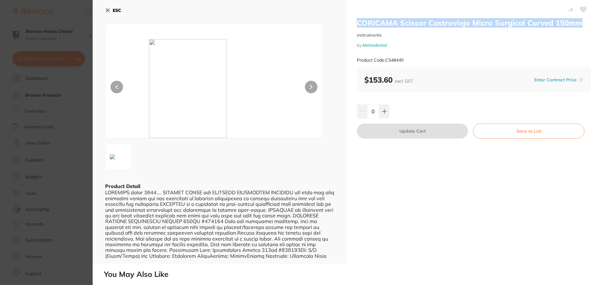
drag, startPoint x: 580, startPoint y: 24, endPoint x: 357, endPoint y: 24, distance: 223.0
click at [357, 24] on h2 "CORICAMA Scissor Castroviejo Micro Surgical Curved 150mm" at bounding box center [474, 22] width 234 height 9
copy h2 "CORICAMA Scissor Castroviejo Micro Surgical Curved 150mm"
click at [108, 9] on icon at bounding box center [107, 10] width 5 height 5
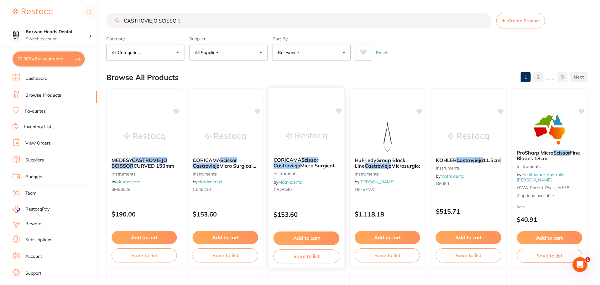
scroll to position [32, 0]
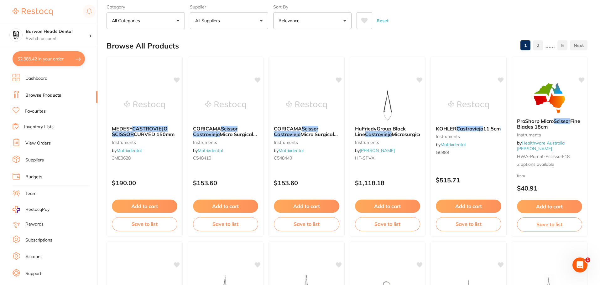
click at [51, 60] on button "$2,385.42 in your order" at bounding box center [49, 58] width 72 height 15
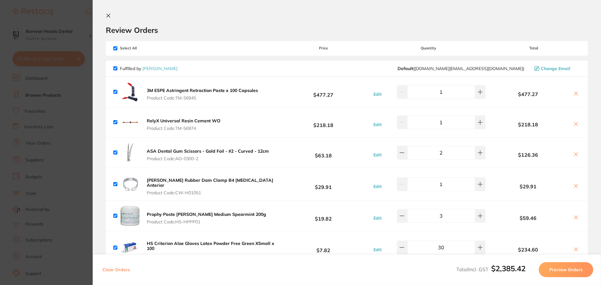
click at [574, 153] on icon at bounding box center [576, 154] width 5 height 5
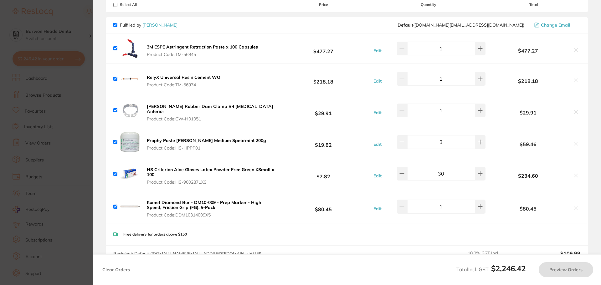
scroll to position [63, 0]
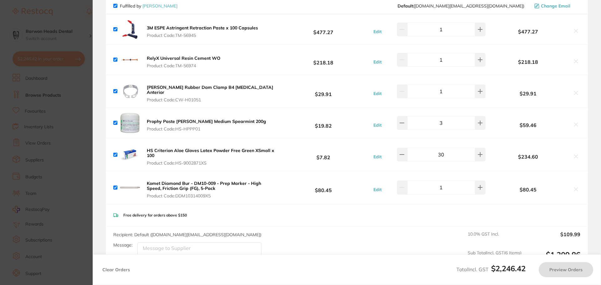
checkbox input "true"
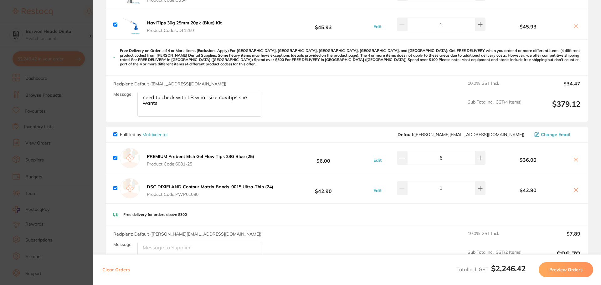
scroll to position [595, 0]
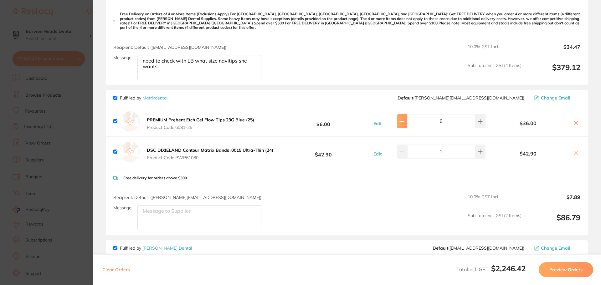
click at [405, 119] on icon at bounding box center [402, 121] width 5 height 5
type input "5"
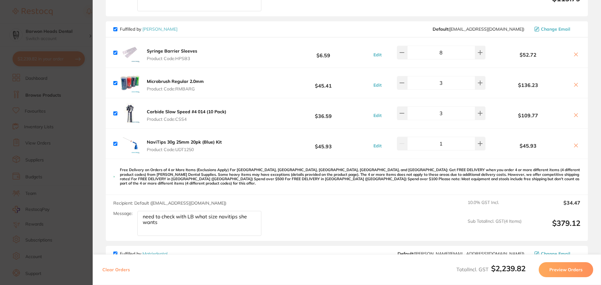
scroll to position [438, 0]
click at [404, 111] on icon at bounding box center [402, 113] width 5 height 5
type input "2"
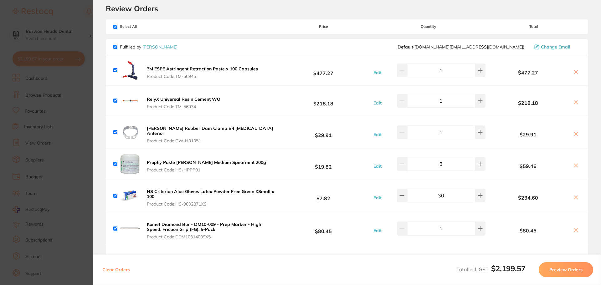
scroll to position [31, 0]
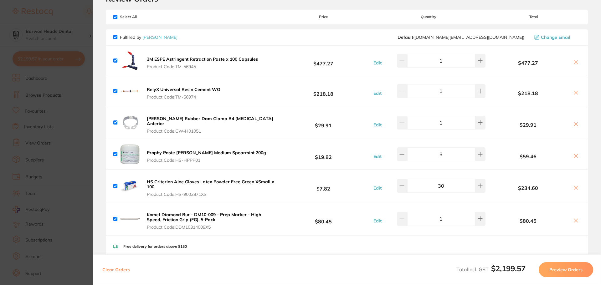
click at [79, 18] on section "Update RRP Set your pre negotiated price for this item. Item Agreed RRP (excl. …" at bounding box center [300, 142] width 601 height 285
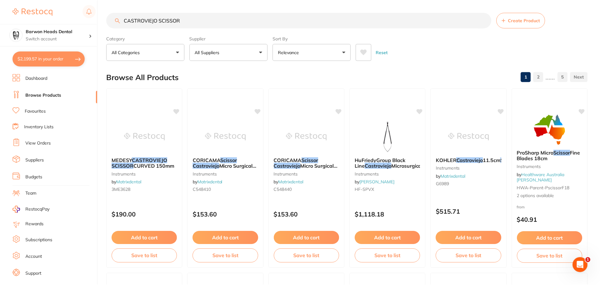
scroll to position [32, 0]
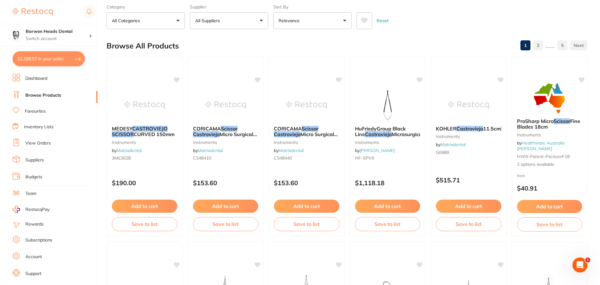
click at [48, 58] on button "$2,199.57 in your order" at bounding box center [49, 58] width 72 height 15
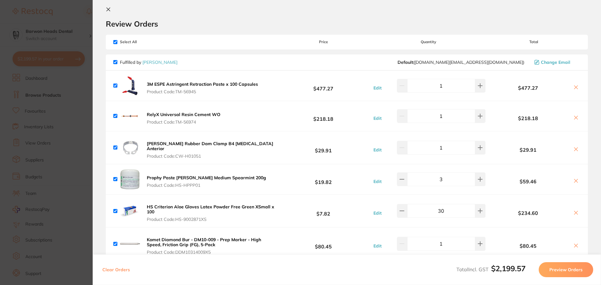
scroll to position [0, 0]
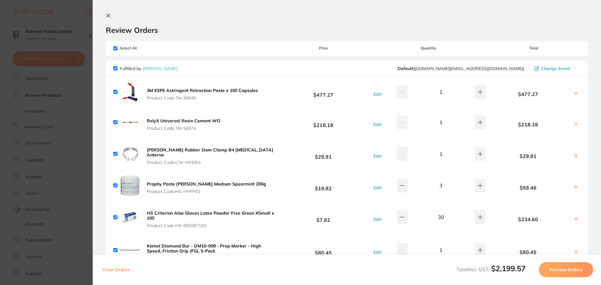
click at [565, 268] on button "Preview Orders" at bounding box center [566, 269] width 54 height 15
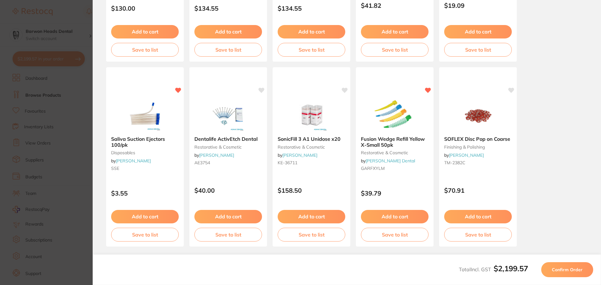
scroll to position [178, 0]
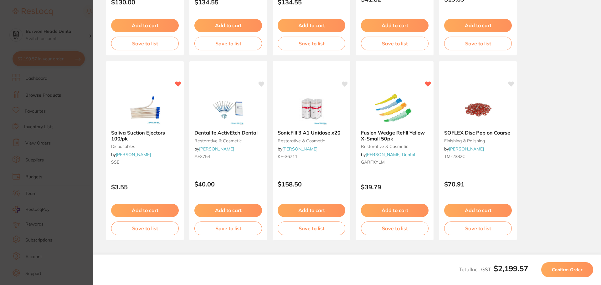
click at [566, 270] on span "Confirm Order" at bounding box center [567, 270] width 31 height 6
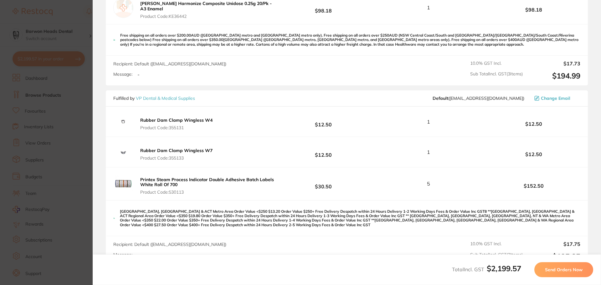
scroll to position [1096, 0]
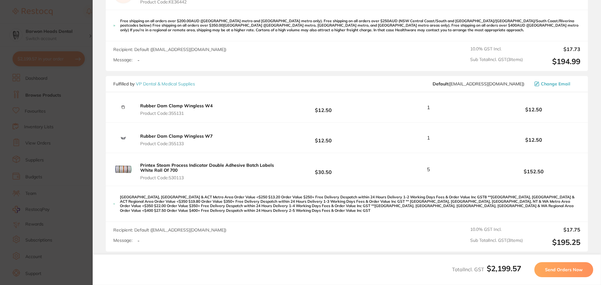
click at [534, 169] on b "$152.50" at bounding box center [533, 172] width 93 height 6
click at [313, 164] on b "$30.50" at bounding box center [323, 170] width 93 height 12
click at [429, 167] on div "5" at bounding box center [428, 170] width 117 height 6
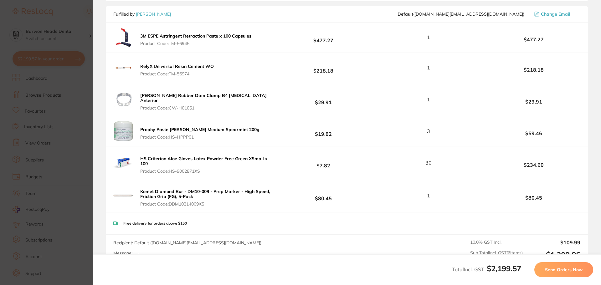
scroll to position [0, 0]
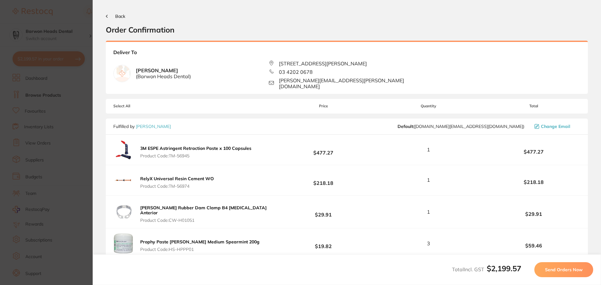
click at [109, 18] on button "Back" at bounding box center [115, 16] width 19 height 5
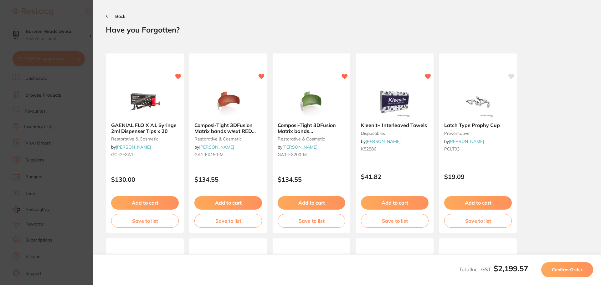
click at [114, 17] on button "Back" at bounding box center [115, 16] width 19 height 5
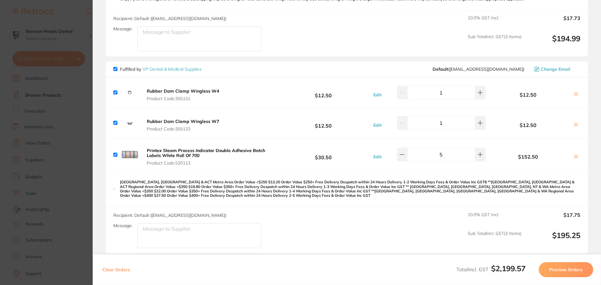
scroll to position [1200, 0]
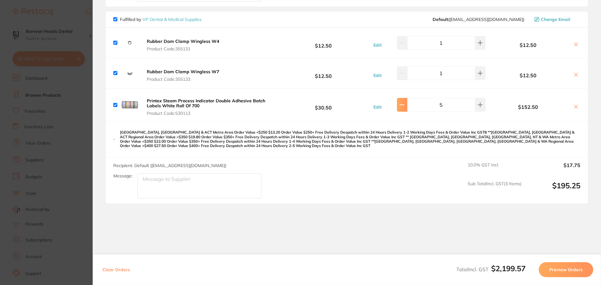
click at [407, 98] on button at bounding box center [402, 105] width 10 height 14
type input "3"
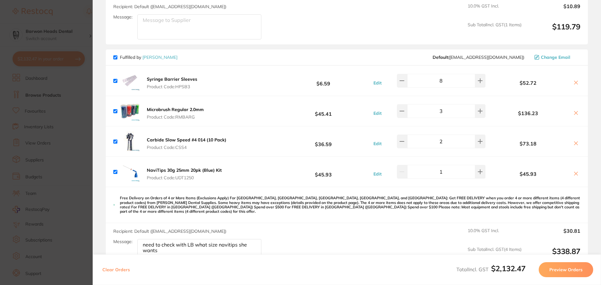
scroll to position [385, 0]
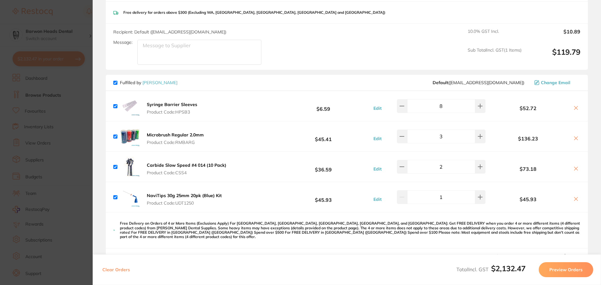
drag, startPoint x: 85, startPoint y: 19, endPoint x: 77, endPoint y: 66, distance: 47.2
click at [85, 19] on section "Update RRP Set your pre negotiated price for this item. Item Agreed RRP (excl. …" at bounding box center [300, 142] width 601 height 285
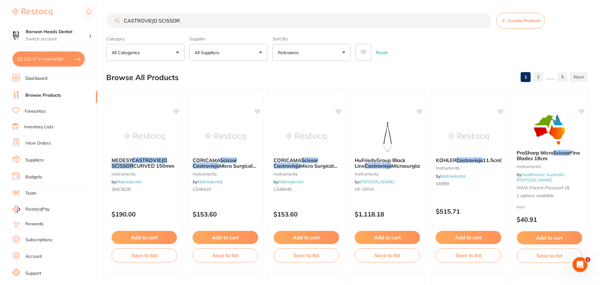
scroll to position [32, 0]
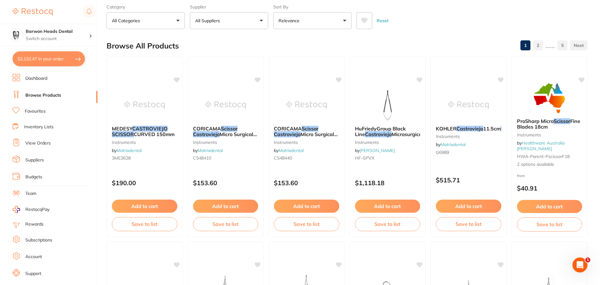
click at [55, 98] on link "Browse Products" at bounding box center [43, 95] width 36 height 6
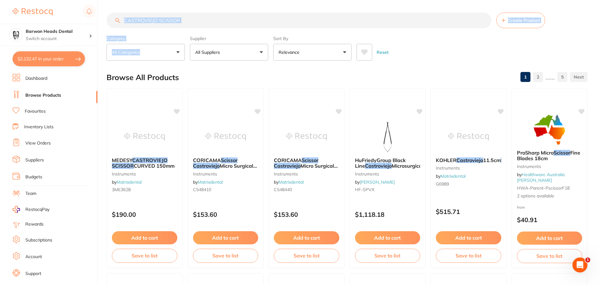
scroll to position [0, 0]
drag, startPoint x: 191, startPoint y: 28, endPoint x: 136, endPoint y: 20, distance: 55.1
click at [136, 20] on section "CASTROVIEJO SCISSOR Create Product Category All Categories All Categories instr…" at bounding box center [346, 37] width 481 height 48
drag, startPoint x: 198, startPoint y: 19, endPoint x: 85, endPoint y: 17, distance: 113.1
click at [85, 17] on div "$2,132.47 Barwon Heads Dental Switch account Barwon Heads Dental Queenscliff Fa…" at bounding box center [300, 142] width 600 height 285
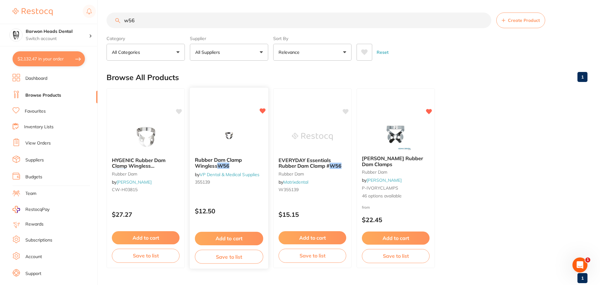
type input "w56"
click at [245, 240] on button "Add to cart" at bounding box center [229, 238] width 68 height 13
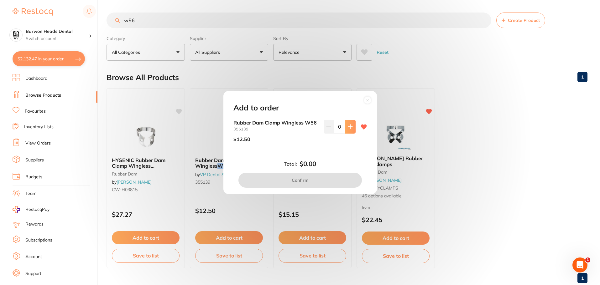
click at [346, 129] on button at bounding box center [350, 127] width 10 height 14
type input "1"
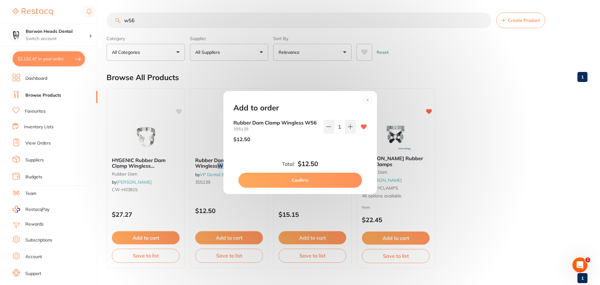
click at [328, 182] on button "Confirm" at bounding box center [299, 180] width 123 height 15
checkbox input "false"
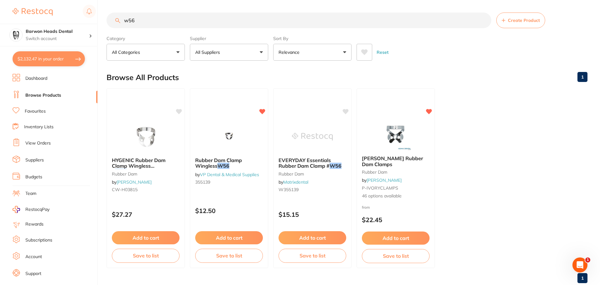
click at [29, 61] on button "$2,132.47 in your order" at bounding box center [49, 58] width 72 height 15
checkbox input "true"
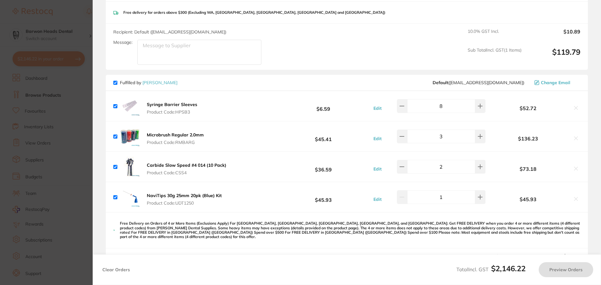
checkbox input "true"
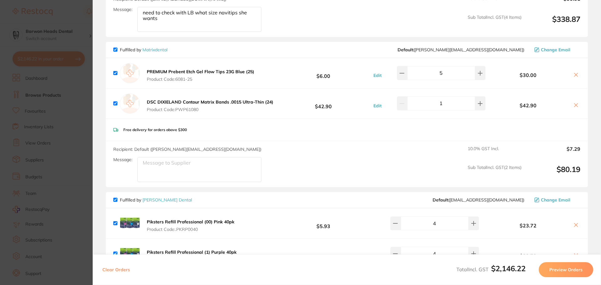
scroll to position [635, 0]
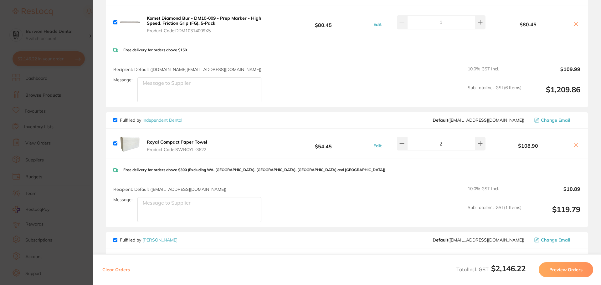
click at [580, 270] on button "Preview Orders" at bounding box center [566, 269] width 54 height 15
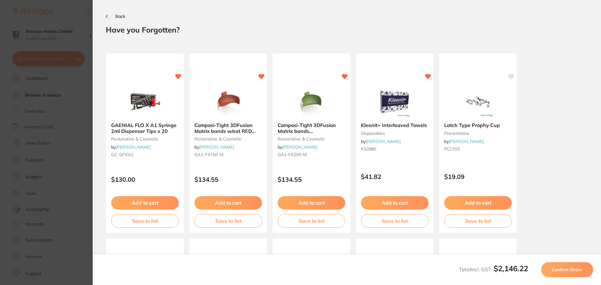
scroll to position [0, 0]
click at [580, 270] on span "Confirm Order" at bounding box center [567, 270] width 31 height 6
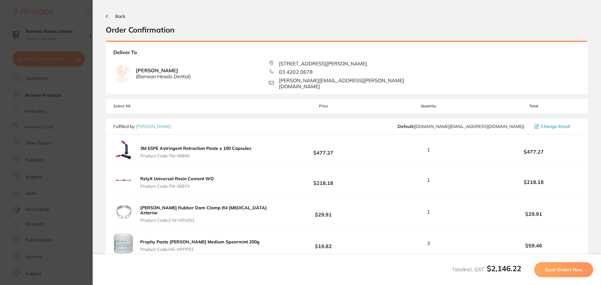
click at [580, 270] on span "Send Orders Now" at bounding box center [564, 270] width 38 height 6
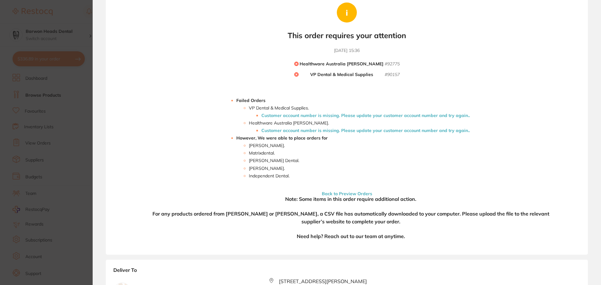
scroll to position [40, 0]
click at [560, 158] on div "Your orders are being processed and we will notify you once we have placed the …" at bounding box center [347, 122] width 482 height 266
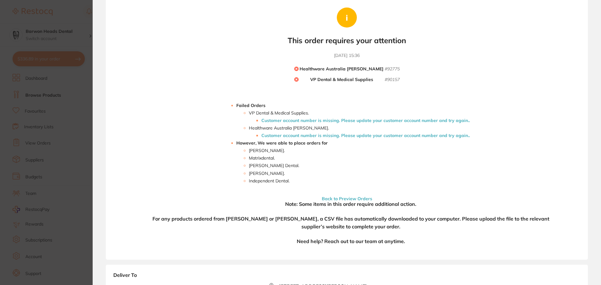
scroll to position [0, 0]
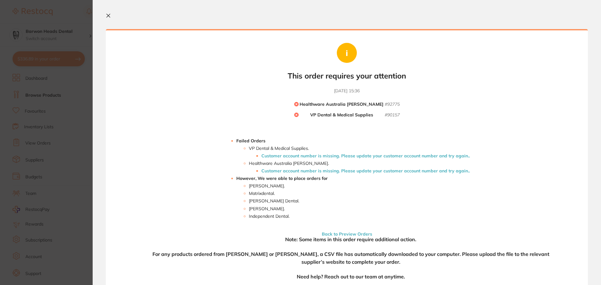
click at [111, 16] on button at bounding box center [110, 16] width 8 height 6
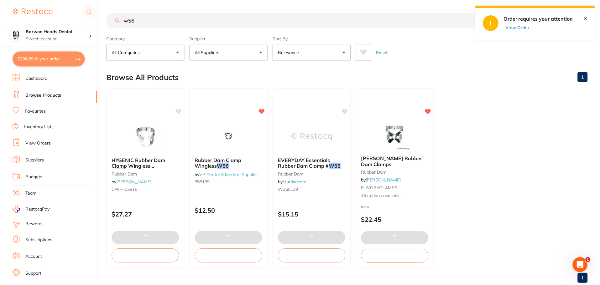
scroll to position [16, 0]
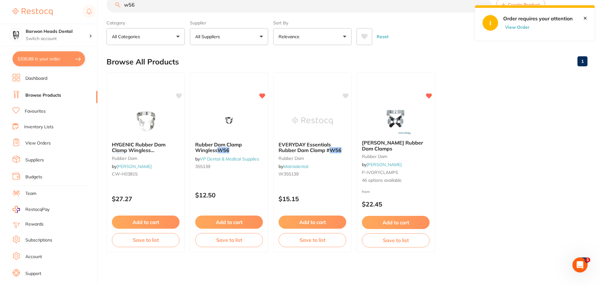
click at [50, 58] on button "$336.89 in your order" at bounding box center [49, 58] width 72 height 15
checkbox input "true"
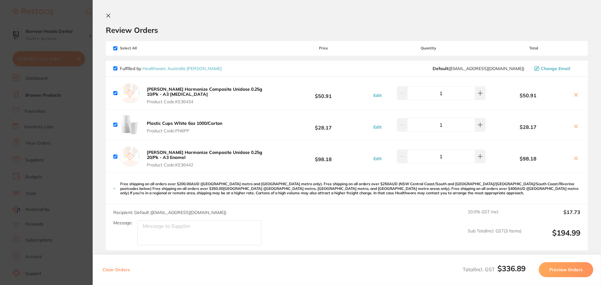
click at [109, 14] on icon at bounding box center [108, 15] width 5 height 5
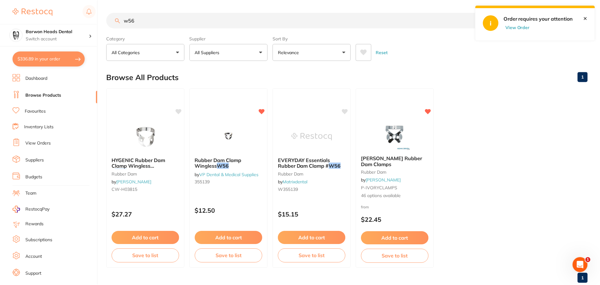
scroll to position [16, 0]
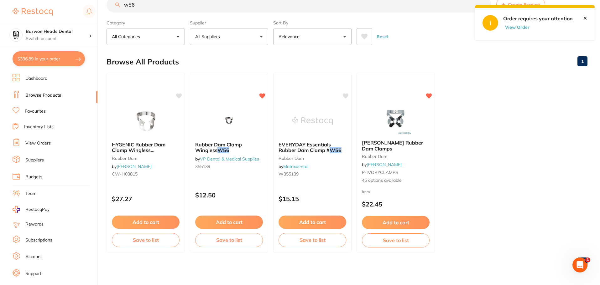
click at [40, 163] on link "Suppliers" at bounding box center [34, 160] width 18 height 6
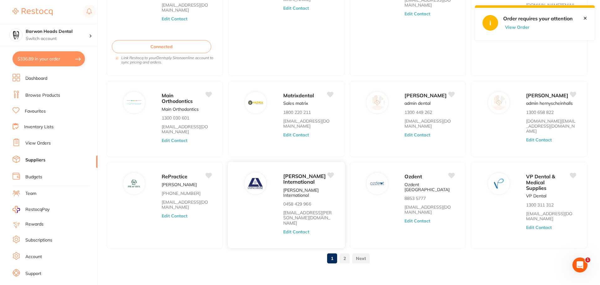
scroll to position [100, 0]
click at [340, 257] on link "2" at bounding box center [344, 257] width 10 height 13
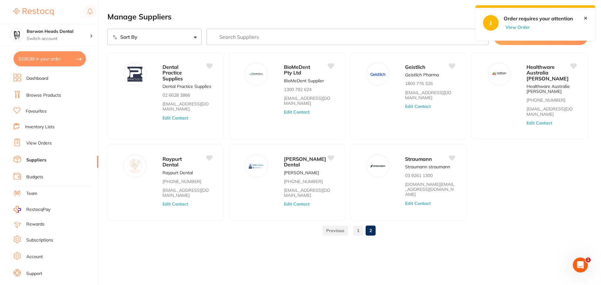
scroll to position [0, 0]
click at [538, 124] on button "Edit Contact" at bounding box center [540, 123] width 26 height 5
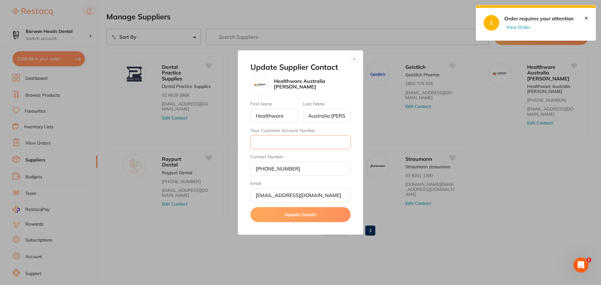
click at [266, 146] on input "Your Customer Account Number" at bounding box center [301, 143] width 100 height 14
type input "3bhd1"
click at [305, 216] on button "Update Details" at bounding box center [301, 214] width 100 height 15
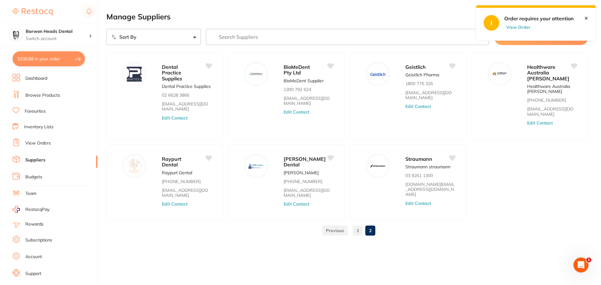
click at [519, 27] on button "View Order" at bounding box center [519, 27] width 31 height 6
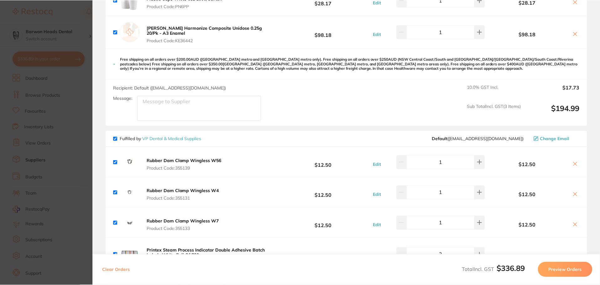
scroll to position [125, 0]
click at [172, 135] on link "VP Dental & Medical Supplies" at bounding box center [171, 138] width 59 height 6
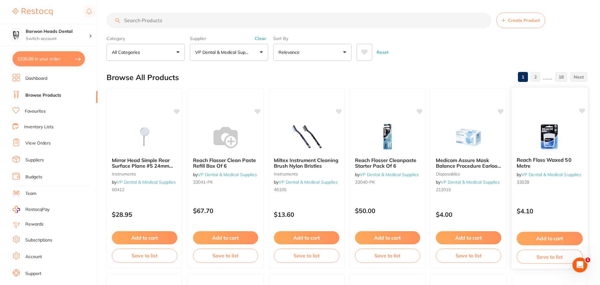
click at [550, 173] on link "VP Dental & Medical Supplies" at bounding box center [551, 175] width 60 height 6
click at [43, 162] on link "Suppliers" at bounding box center [34, 160] width 18 height 6
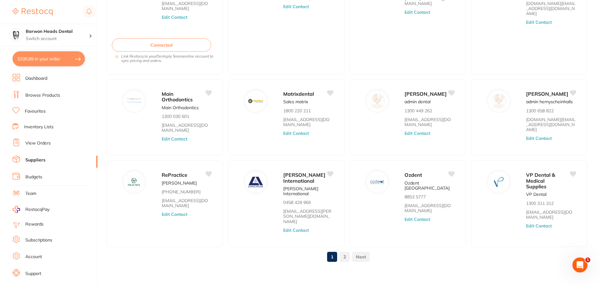
click at [57, 59] on button "$336.89 in your order" at bounding box center [49, 58] width 72 height 15
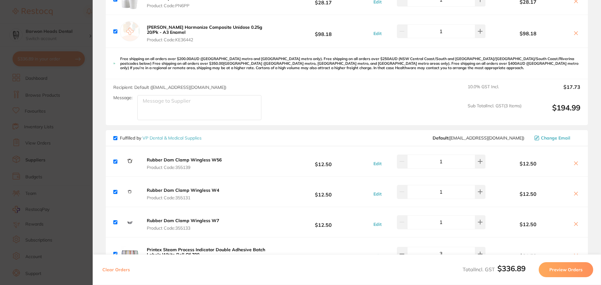
click at [565, 268] on button "Preview Orders" at bounding box center [566, 269] width 54 height 15
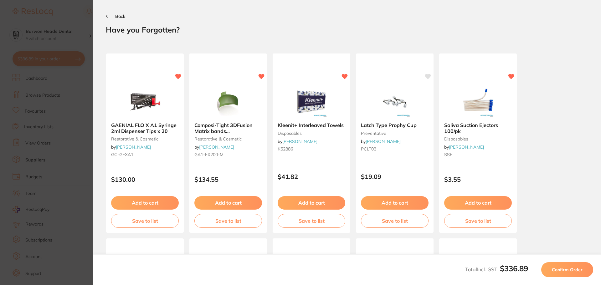
click at [111, 16] on button "Back" at bounding box center [115, 16] width 19 height 5
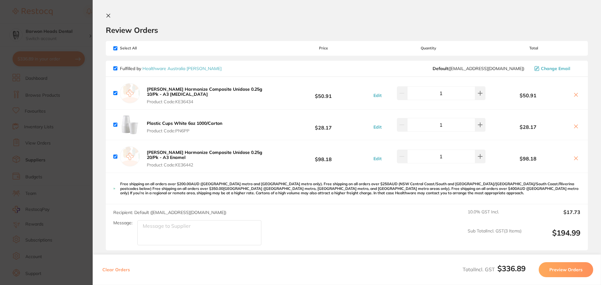
click at [565, 273] on button "Preview Orders" at bounding box center [566, 269] width 54 height 15
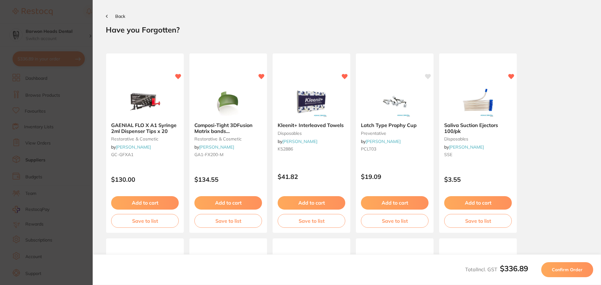
click at [573, 272] on span "Confirm Order" at bounding box center [567, 270] width 31 height 6
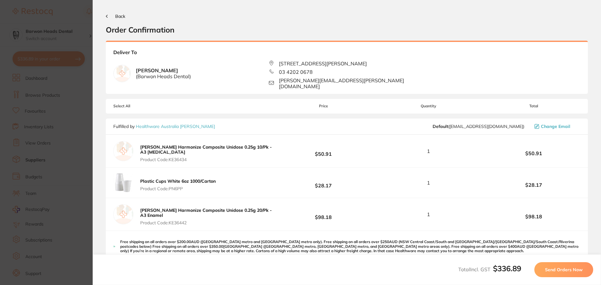
click at [573, 272] on span "Send Orders Now" at bounding box center [564, 270] width 38 height 6
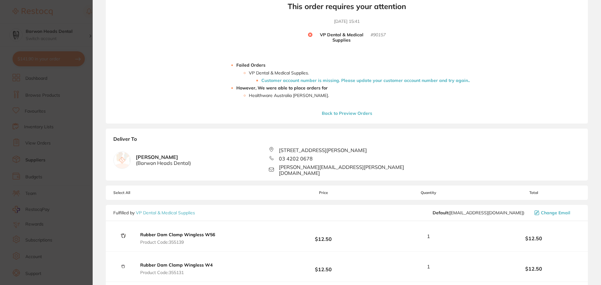
scroll to position [65, 0]
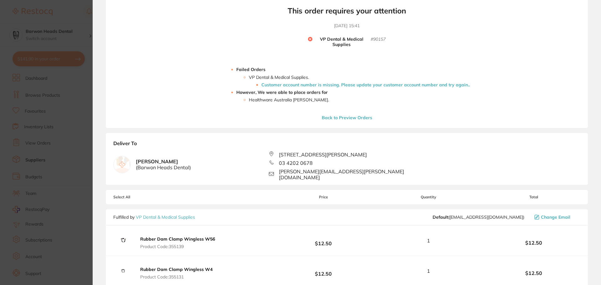
click at [319, 86] on li "Customer account number is missing. Please update your customer account number …" at bounding box center [365, 84] width 209 height 5
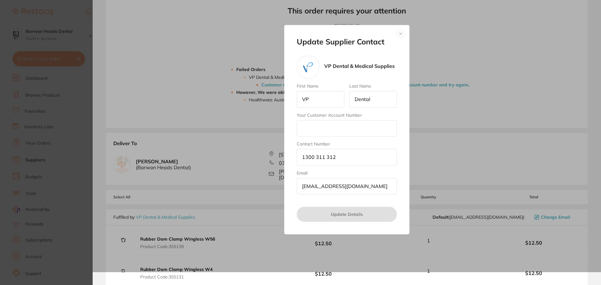
click at [313, 130] on input "Your Customer Account Number" at bounding box center [347, 128] width 100 height 16
type input "c-108189"
click at [344, 217] on button "Update Details" at bounding box center [347, 214] width 100 height 15
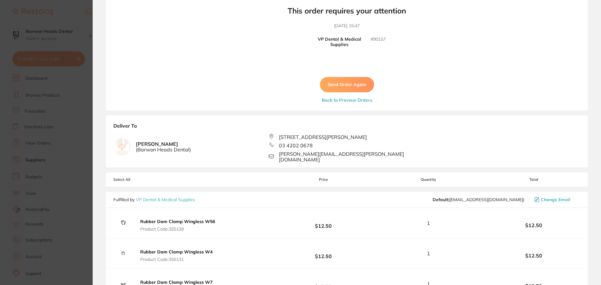
click at [348, 81] on button "Send Order Again" at bounding box center [347, 84] width 54 height 15
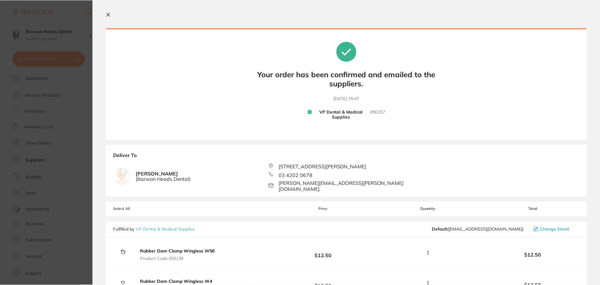
scroll to position [0, 0]
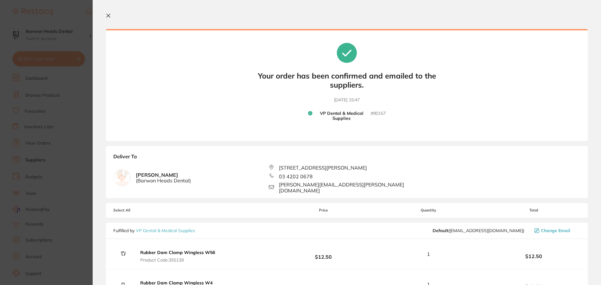
click at [109, 15] on icon at bounding box center [108, 15] width 3 height 3
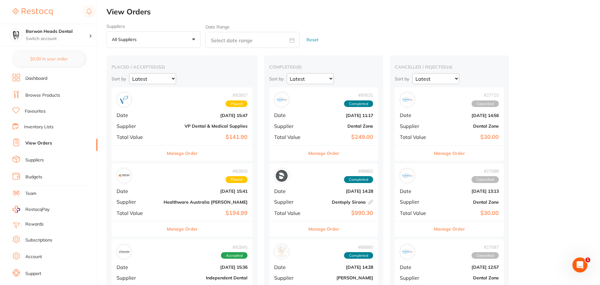
click at [193, 116] on b "[DATE] 15:47" at bounding box center [205, 115] width 84 height 5
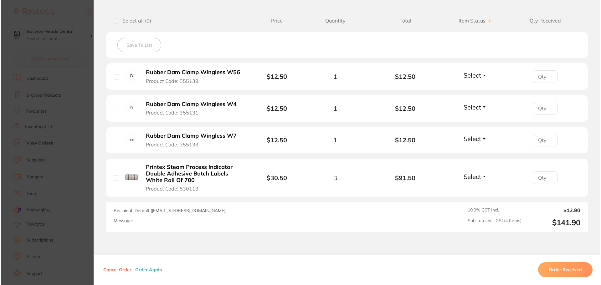
scroll to position [125, 0]
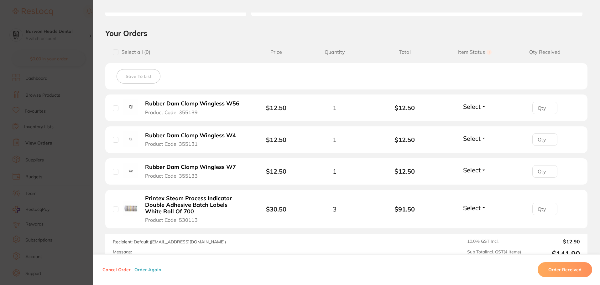
click at [332, 261] on div "Cancel Order Order Again Order Received" at bounding box center [346, 270] width 507 height 31
click at [238, 103] on button "Rubber Dam Clamp Wingless W56 Product Code: 355139" at bounding box center [193, 107] width 101 height 15
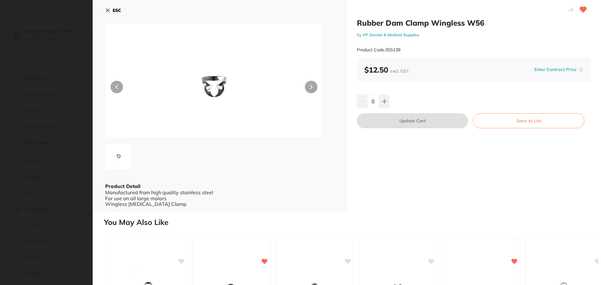
scroll to position [0, 0]
click at [107, 12] on icon at bounding box center [107, 10] width 5 height 5
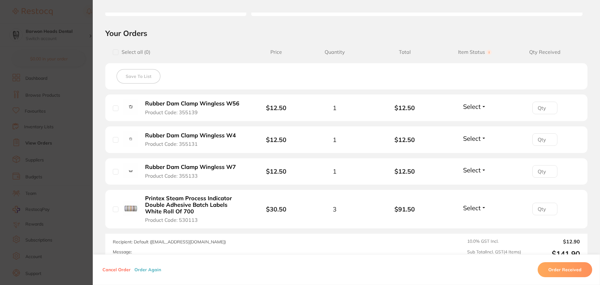
drag, startPoint x: 145, startPoint y: 103, endPoint x: 218, endPoint y: 104, distance: 73.0
click at [218, 104] on b "Rubber Dam Clamp Wingless W56" at bounding box center [192, 104] width 94 height 7
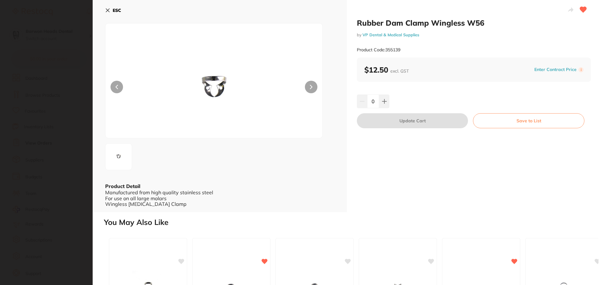
scroll to position [0, 0]
drag, startPoint x: 488, startPoint y: 24, endPoint x: 357, endPoint y: 25, distance: 130.3
click at [357, 25] on h2 "Rubber Dam Clamp Wingless W56" at bounding box center [474, 22] width 234 height 9
copy h2 "Rubber Dam Clamp Wingless W56"
click at [109, 9] on icon at bounding box center [107, 10] width 3 height 3
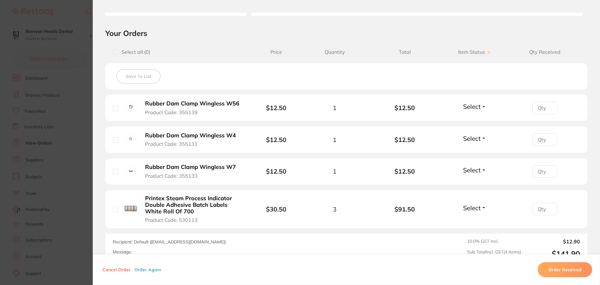
click at [230, 135] on b "Rubber Dam Clamp Wingless W4" at bounding box center [190, 135] width 91 height 7
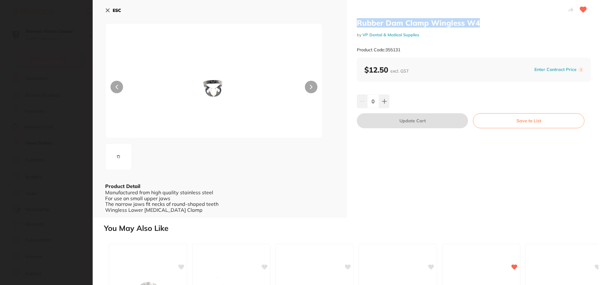
drag, startPoint x: 466, startPoint y: 23, endPoint x: 357, endPoint y: 26, distance: 108.7
click at [357, 26] on h2 "Rubber Dam Clamp Wingless W4" at bounding box center [474, 22] width 234 height 9
copy h2 "Rubber Dam Clamp Wingless W4"
click at [106, 10] on icon at bounding box center [107, 10] width 5 height 5
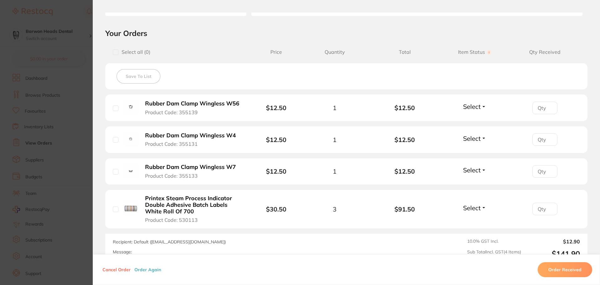
click at [229, 168] on b "Rubber Dam Clamp Wingless W7" at bounding box center [190, 167] width 91 height 7
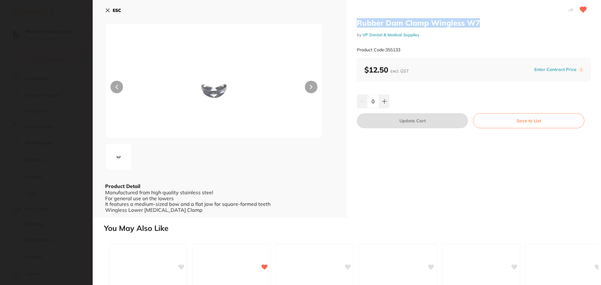
drag, startPoint x: 488, startPoint y: 22, endPoint x: 356, endPoint y: 26, distance: 131.3
click at [357, 26] on h2 "Rubber Dam Clamp Wingless W7" at bounding box center [474, 22] width 234 height 9
copy h2 "Rubber Dam Clamp Wingless W7"
click at [107, 11] on icon at bounding box center [107, 10] width 3 height 3
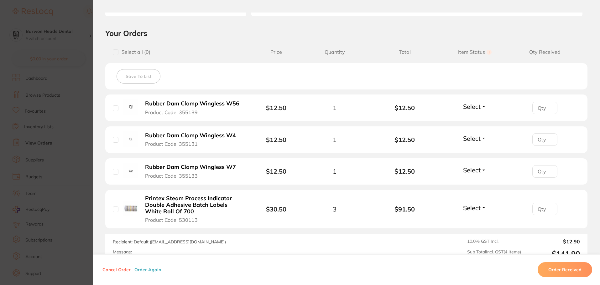
drag, startPoint x: 193, startPoint y: 211, endPoint x: 145, endPoint y: 199, distance: 49.5
click at [145, 199] on b "Printex Steam Process Indicator Double Adhesive Batch Labels White Roll Of 700" at bounding box center [193, 204] width 97 height 19
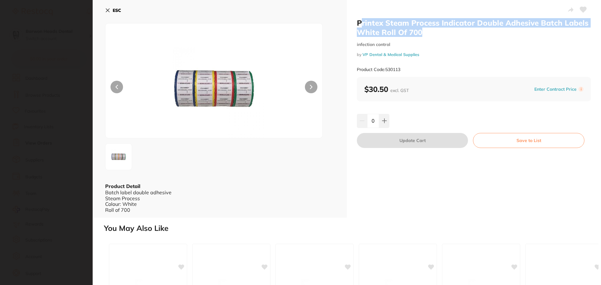
drag, startPoint x: 425, startPoint y: 32, endPoint x: 373, endPoint y: 29, distance: 51.8
click at [364, 27] on h2 "Printex Steam Process Indicator Double Adhesive Batch Labels White Roll Of 700" at bounding box center [474, 27] width 234 height 19
click at [502, 35] on h2 "Printex Steam Process Indicator Double Adhesive Batch Labels White Roll Of 700" at bounding box center [474, 27] width 234 height 19
drag, startPoint x: 356, startPoint y: 23, endPoint x: 586, endPoint y: 21, distance: 230.2
click at [586, 21] on h2 "Printex Steam Process Indicator Double Adhesive Batch Labels White Roll Of 700" at bounding box center [474, 27] width 234 height 19
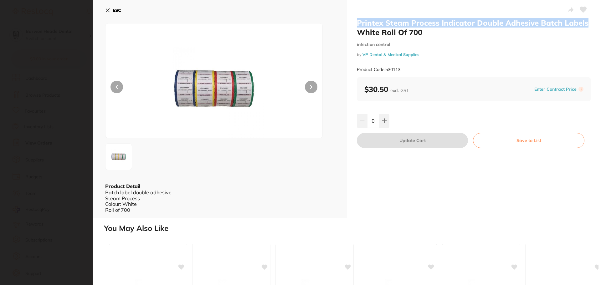
copy h2 "Printex Steam Process Indicator Double Adhesive Batch Labels"
click at [109, 10] on icon at bounding box center [107, 10] width 5 height 5
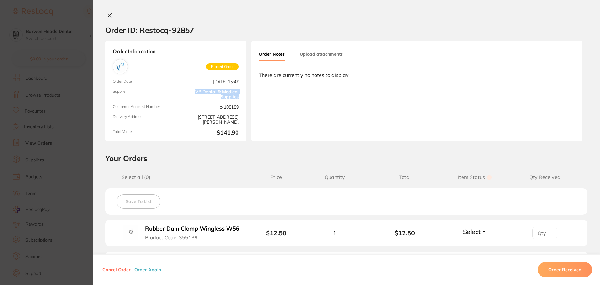
drag, startPoint x: 237, startPoint y: 98, endPoint x: 192, endPoint y: 93, distance: 45.3
click at [192, 93] on div "Order Information Placed Order Order Date Sept 4 2025, 15:47 Supplier VP Dental…" at bounding box center [175, 91] width 141 height 100
copy link "VP Dental & Medical Supplies"
click at [108, 16] on icon at bounding box center [109, 15] width 3 height 3
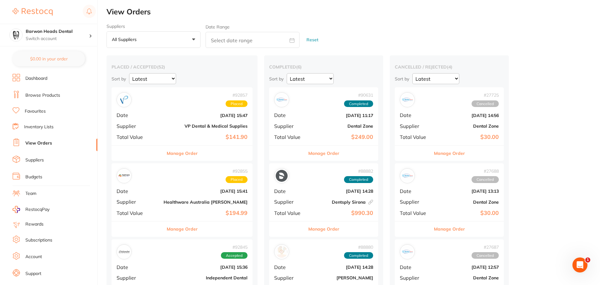
click at [165, 197] on div "# 92855 Placed Date Sept 4 2025, 15:41 Supplier Healthware Australia Ridley Tot…" at bounding box center [181, 192] width 141 height 58
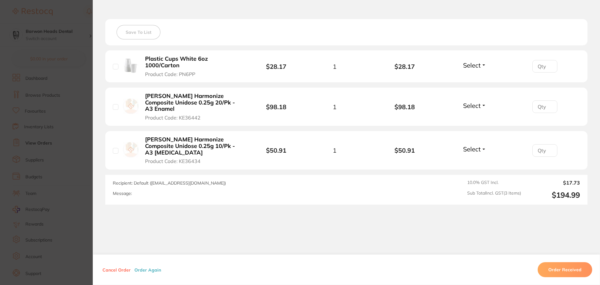
click at [176, 65] on b "Plastic Cups White 6oz 1000/Carton" at bounding box center [193, 62] width 97 height 13
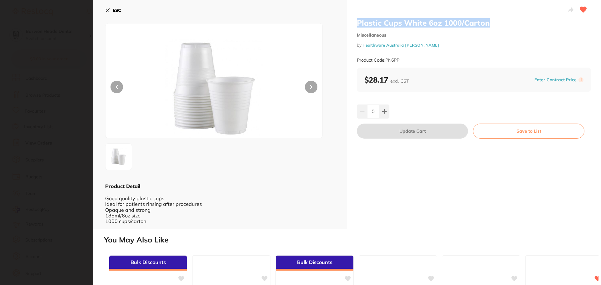
drag, startPoint x: 501, startPoint y: 21, endPoint x: 358, endPoint y: 20, distance: 142.8
click at [358, 20] on h2 "Plastic Cups White 6oz 1000/Carton" at bounding box center [474, 22] width 234 height 9
copy h2 "Plastic Cups White 6oz 1000/Carton"
click at [109, 9] on icon at bounding box center [107, 10] width 3 height 3
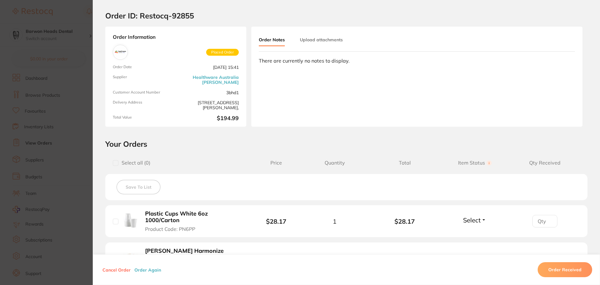
scroll to position [13, 0]
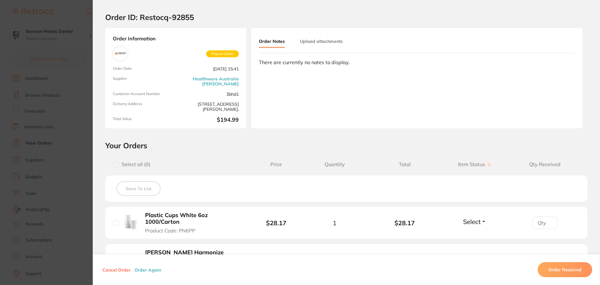
click at [237, 81] on link "Healthware Australia [PERSON_NAME]" at bounding box center [208, 81] width 60 height 10
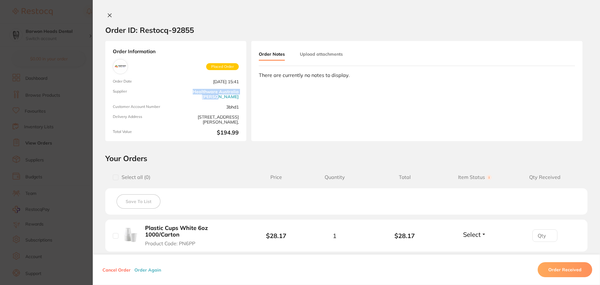
drag, startPoint x: 238, startPoint y: 93, endPoint x: 179, endPoint y: 91, distance: 58.6
click at [179, 91] on div "Order Information Placed Order Order Date Sept 4 2025, 15:41 Supplier Healthwar…" at bounding box center [175, 91] width 141 height 100
copy link "Healthware Australia [PERSON_NAME]"
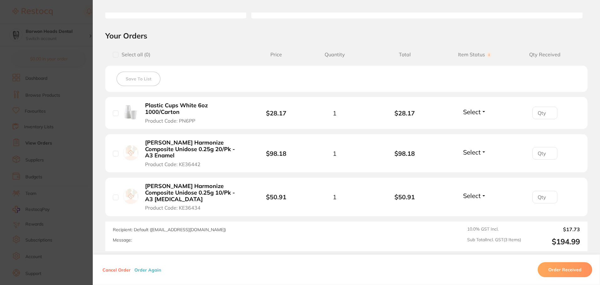
scroll to position [157, 0]
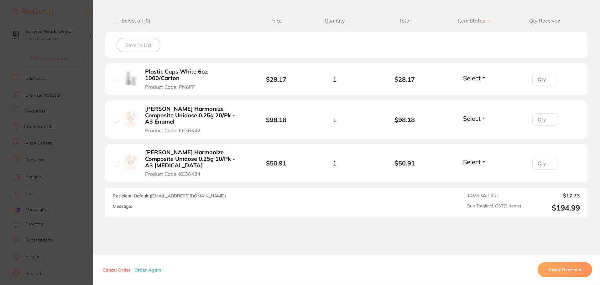
click at [207, 110] on b "Kerr Harmonize Composite Unidose 0.25g 20/Pk - A3 Enamel" at bounding box center [193, 115] width 97 height 19
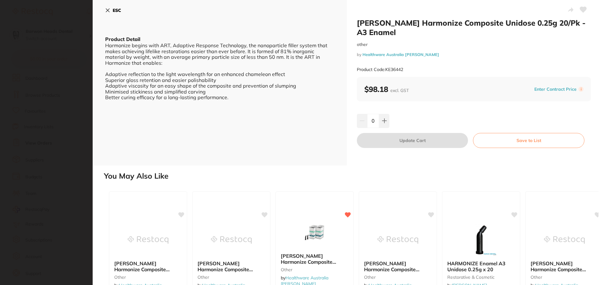
scroll to position [0, 0]
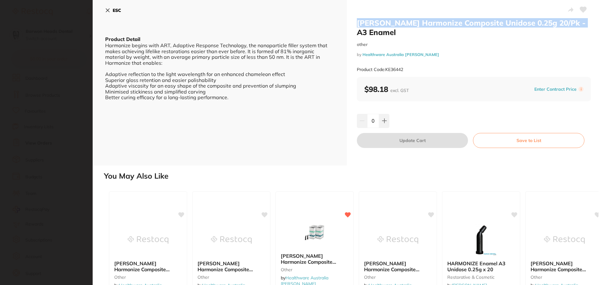
drag, startPoint x: 541, startPoint y: 28, endPoint x: 355, endPoint y: 27, distance: 185.7
click at [355, 27] on div "Kerr Harmonize Composite Unidose 0.25g 20/Pk - A3 Enamel other by Healthware Au…" at bounding box center [474, 83] width 254 height 166
copy h2 "Kerr Harmonize Composite Unidose 0.25g 20/Pk - A3 Enamel"
click at [109, 12] on icon at bounding box center [107, 10] width 3 height 3
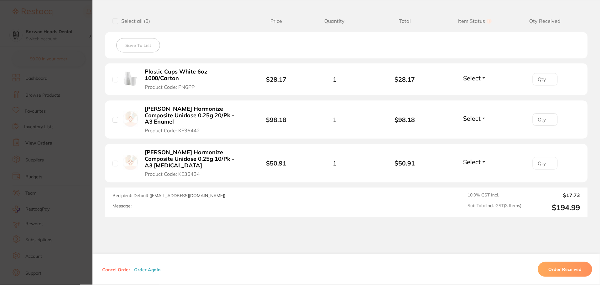
scroll to position [1, 0]
click at [192, 149] on b "Kerr Harmonize Composite Unidose 0.25g 10/Pk - A3 Dentin" at bounding box center [193, 158] width 97 height 19
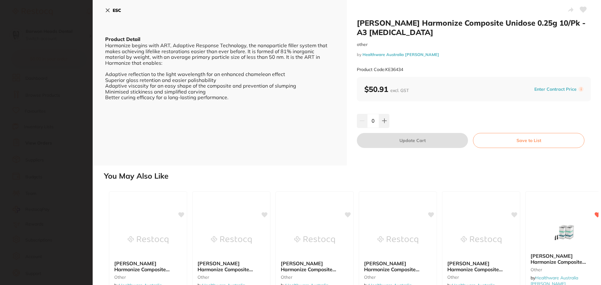
scroll to position [0, 0]
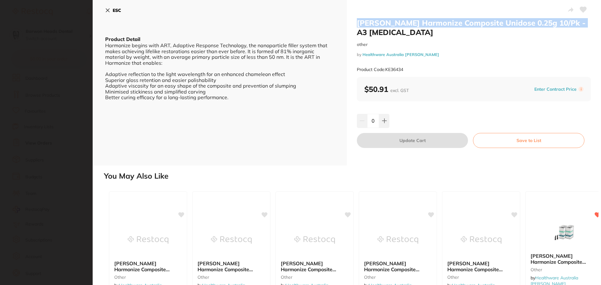
drag, startPoint x: 583, startPoint y: 22, endPoint x: 357, endPoint y: 22, distance: 225.8
click at [357, 22] on h2 "Kerr Harmonize Composite Unidose 0.25g 10/Pk - A3 Dentin" at bounding box center [474, 27] width 234 height 19
copy h2 "Kerr Harmonize Composite Unidose 0.25g 10/Pk - A3 Dentin"
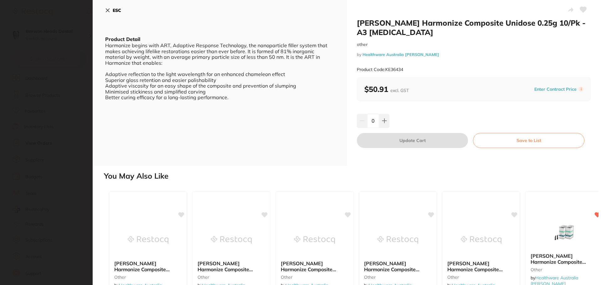
click at [105, 9] on div "ESC Product Detail Harmonize begins with ART, Adaptive Response Technology, the…" at bounding box center [220, 83] width 254 height 166
click at [107, 9] on icon at bounding box center [107, 10] width 3 height 3
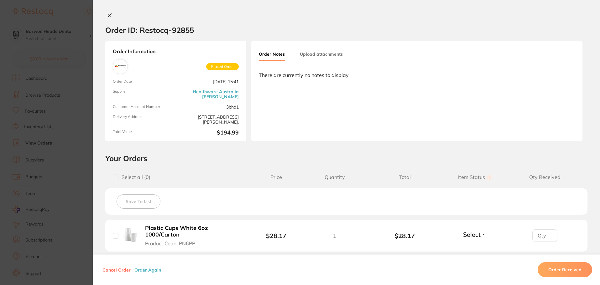
click at [109, 11] on div "Order ID: Restocq- 92855 Order Information Placed Order Order Date Sept 4 2025,…" at bounding box center [346, 142] width 507 height 285
click at [109, 13] on icon at bounding box center [109, 15] width 5 height 5
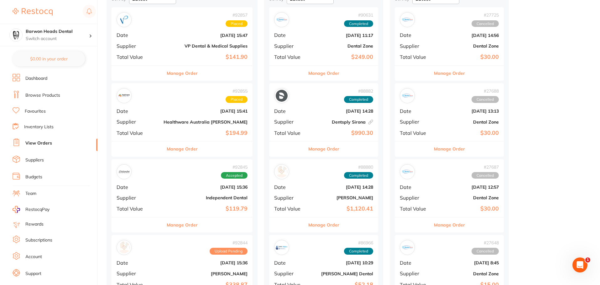
scroll to position [127, 0]
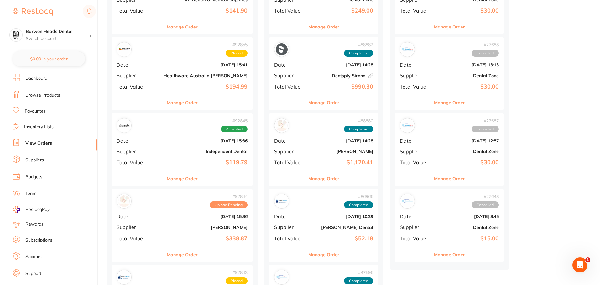
click at [136, 147] on div "# 92845 Accepted Date Sept 4 2025, 15:36 Supplier Independent Dental Total Valu…" at bounding box center [181, 142] width 141 height 58
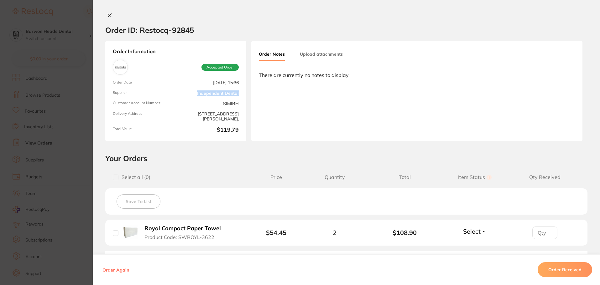
drag, startPoint x: 238, startPoint y: 95, endPoint x: 193, endPoint y: 96, distance: 44.8
click at [193, 96] on div "Order Information Accepted Order Order Date Sept 4 2025, 15:36 Supplier Indepen…" at bounding box center [175, 91] width 141 height 100
copy link "Independent Dental"
click at [212, 229] on b "Royal Compact Paper Towel" at bounding box center [182, 228] width 76 height 7
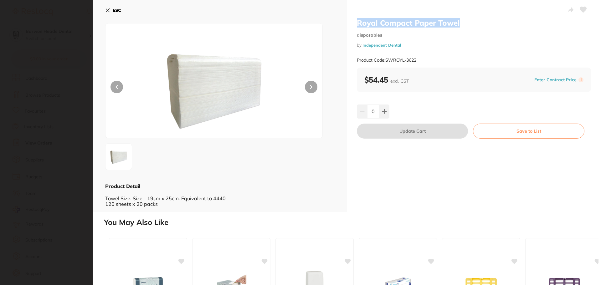
drag, startPoint x: 472, startPoint y: 25, endPoint x: 357, endPoint y: 24, distance: 114.9
click at [357, 24] on h2 "Royal Compact Paper Towel" at bounding box center [474, 22] width 234 height 9
click at [107, 8] on button "ESC" at bounding box center [113, 10] width 16 height 11
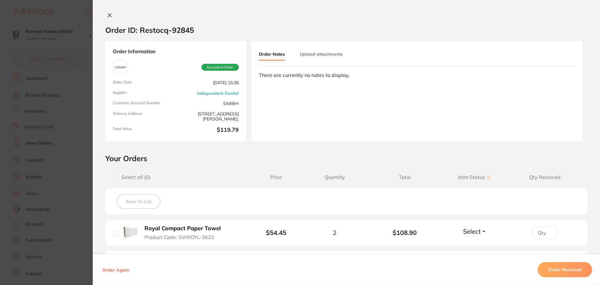
click at [109, 19] on div "Order ID: Restocq- 92845" at bounding box center [149, 30] width 89 height 22
click at [108, 12] on div "Order ID: Restocq- 92845 Order Information Accepted Order Order Date Sept 4 202…" at bounding box center [346, 142] width 507 height 285
click at [108, 14] on icon at bounding box center [109, 15] width 5 height 5
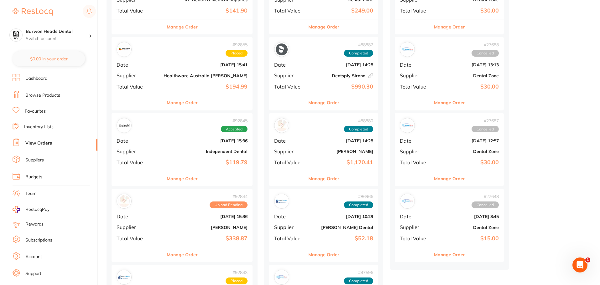
click at [163, 226] on b "[PERSON_NAME]" at bounding box center [205, 227] width 84 height 5
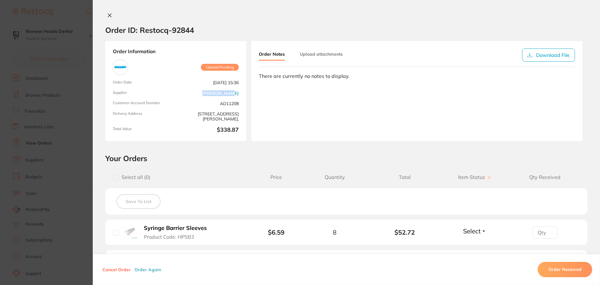
drag, startPoint x: 239, startPoint y: 95, endPoint x: 210, endPoint y: 95, distance: 29.1
click at [210, 95] on div "Order Information Upload Pending Order Date Sept 4 2025, 15:36 Supplier Adam De…" at bounding box center [175, 91] width 141 height 100
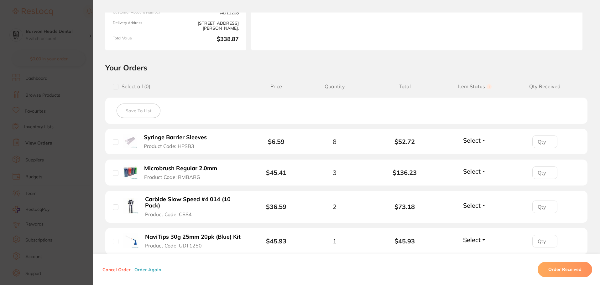
scroll to position [94, 0]
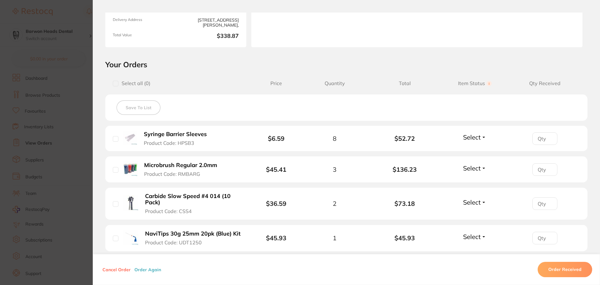
click at [198, 137] on b "Syringe Barrier Sleeves" at bounding box center [175, 134] width 63 height 7
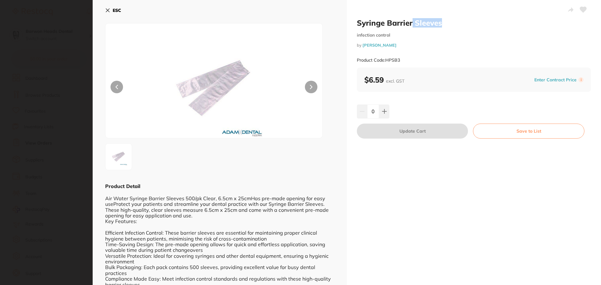
scroll to position [0, 0]
drag, startPoint x: 444, startPoint y: 21, endPoint x: 354, endPoint y: 26, distance: 90.9
click at [354, 26] on div "Syringe Barrier Sleeves infection control by Adam Dental Product Code: HPSB3 $6…" at bounding box center [474, 158] width 254 height 316
click at [110, 12] on icon at bounding box center [107, 10] width 5 height 5
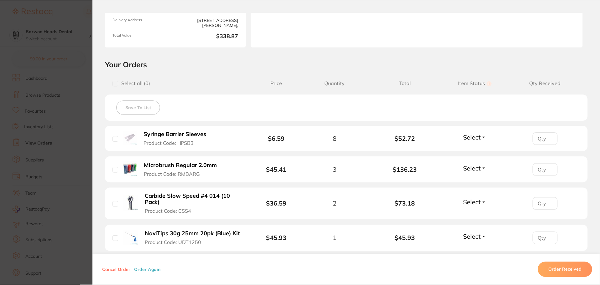
scroll to position [127, 0]
click at [180, 165] on b "Microbrush Regular 2.0mm" at bounding box center [180, 165] width 73 height 7
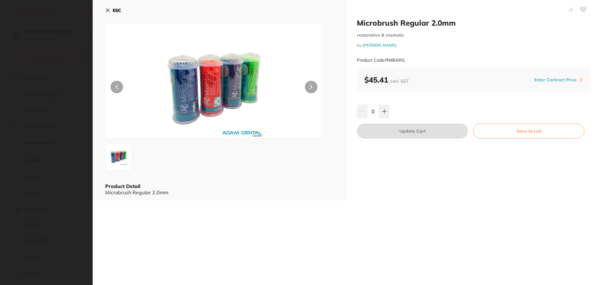
scroll to position [0, 0]
drag, startPoint x: 460, startPoint y: 22, endPoint x: 360, endPoint y: 26, distance: 100.3
click at [360, 26] on h2 "Microbrush Regular 2.0mm" at bounding box center [474, 22] width 234 height 9
click at [109, 10] on icon at bounding box center [107, 10] width 5 height 5
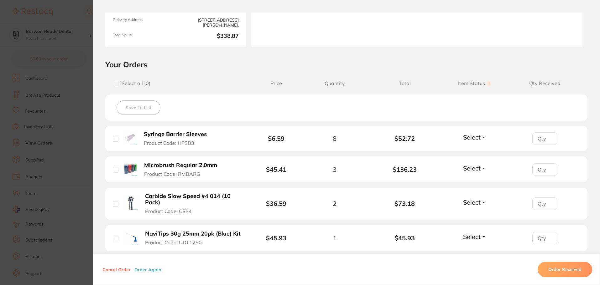
click at [224, 195] on b "Carbide Slow Speed #4 014 (10 Pack)" at bounding box center [193, 199] width 97 height 13
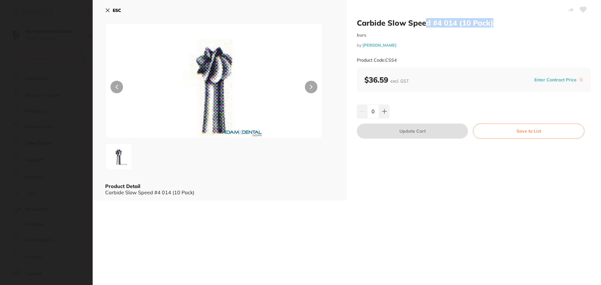
scroll to position [0, 0]
drag, startPoint x: 494, startPoint y: 24, endPoint x: 351, endPoint y: 25, distance: 143.1
click at [351, 25] on div "Carbide Slow Speed #4 014 (10 Pack) burs by Adam Dental Product Code: CSS4 $36.…" at bounding box center [474, 100] width 254 height 201
click at [110, 10] on button "ESC" at bounding box center [113, 10] width 16 height 11
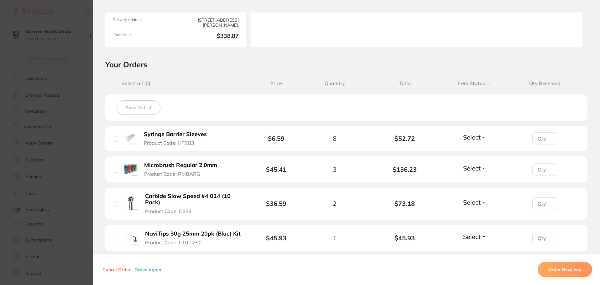
click at [199, 237] on b "NaviTips 30g 25mm 20pk (Blue) Kit" at bounding box center [193, 234] width 96 height 7
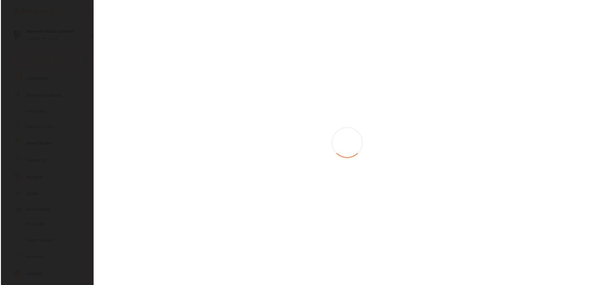
scroll to position [0, 0]
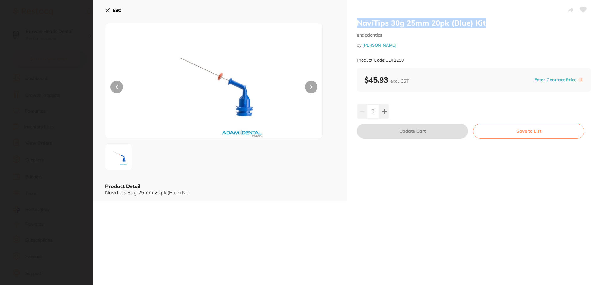
click at [355, 22] on div "NaviTips 30g 25mm 20pk (Blue) Kit endodontics by [PERSON_NAME] Product Code: UD…" at bounding box center [474, 100] width 254 height 201
click at [374, 47] on link "[PERSON_NAME]" at bounding box center [380, 45] width 34 height 5
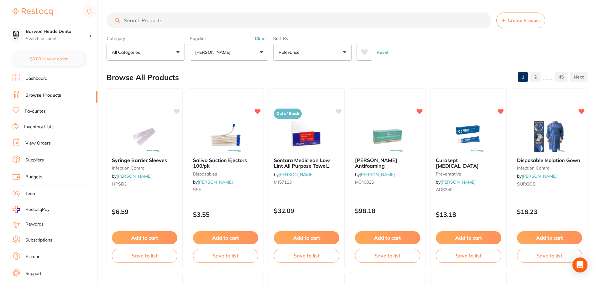
click at [37, 162] on link "Suppliers" at bounding box center [34, 160] width 18 height 6
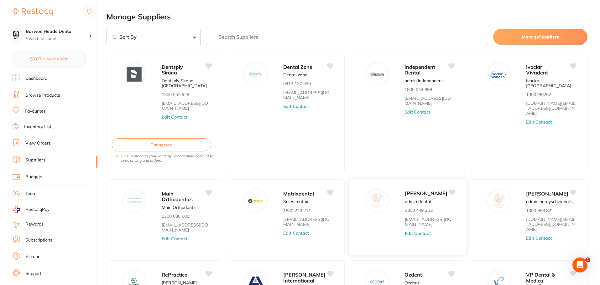
click at [415, 220] on link "[EMAIL_ADDRESS][DOMAIN_NAME]" at bounding box center [429, 222] width 50 height 10
click at [417, 235] on button "Edit Contact" at bounding box center [417, 233] width 26 height 5
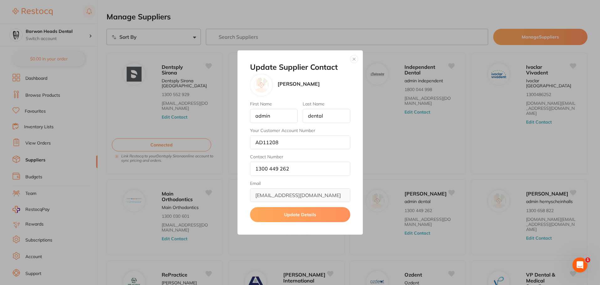
click at [354, 58] on button "button" at bounding box center [354, 59] width 8 height 8
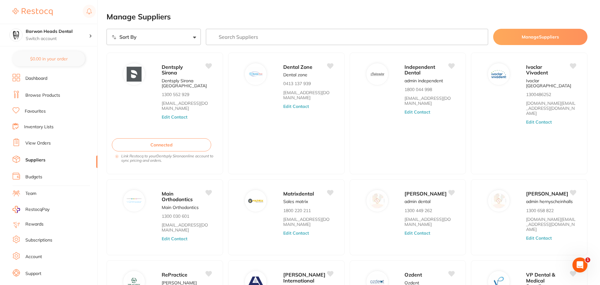
click at [47, 143] on link "View Orders" at bounding box center [37, 143] width 25 height 6
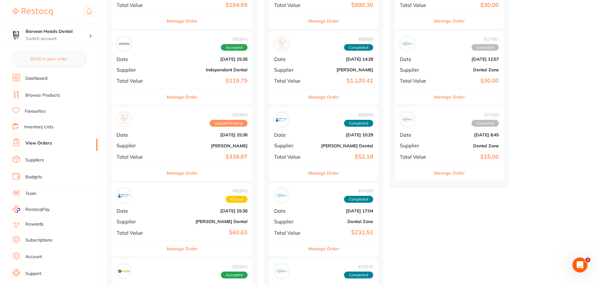
scroll to position [219, 0]
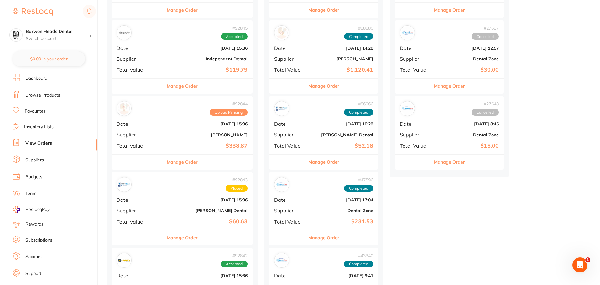
click at [142, 139] on div "# 92844 Upload Pending Date [DATE] 15:36 Supplier [PERSON_NAME] Total Value $33…" at bounding box center [181, 125] width 141 height 58
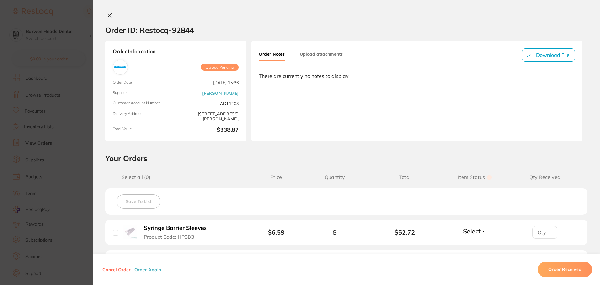
click at [108, 14] on icon at bounding box center [109, 15] width 5 height 5
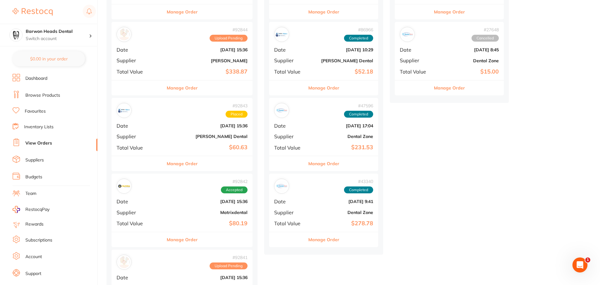
scroll to position [282, 0]
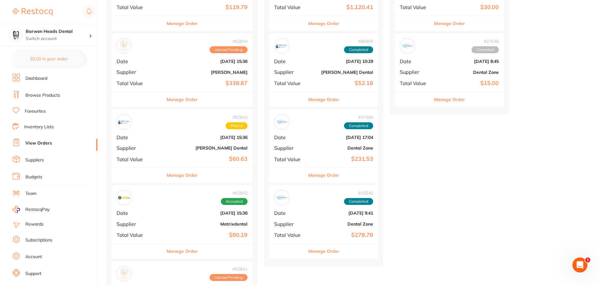
click at [171, 64] on b "[DATE] 15:36" at bounding box center [205, 61] width 84 height 5
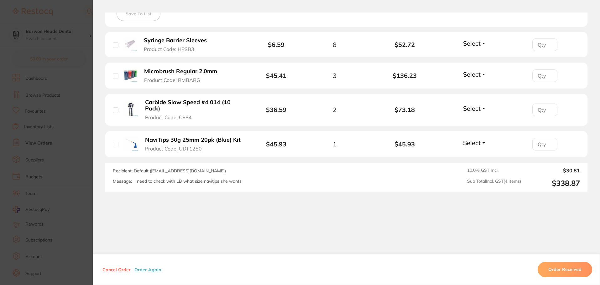
scroll to position [189, 0]
click at [114, 270] on button "Cancel Order" at bounding box center [117, 270] width 32 height 6
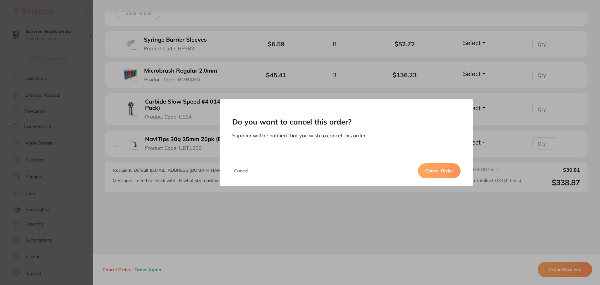
click at [433, 174] on button "Cancel Order" at bounding box center [439, 170] width 43 height 15
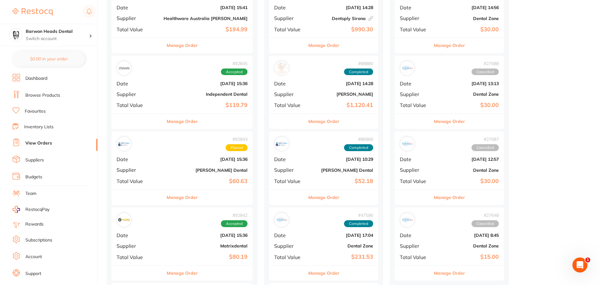
scroll to position [188, 0]
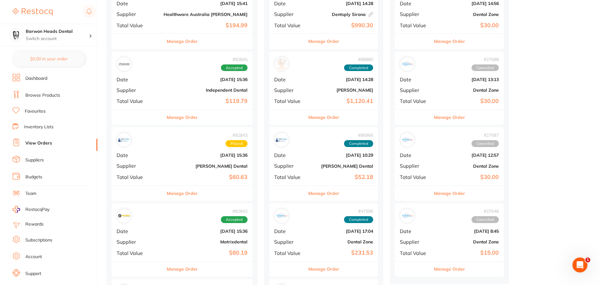
click at [127, 173] on div "# 92843 Placed Date [DATE] 15:36 Supplier [PERSON_NAME] Dental Total Value $60.…" at bounding box center [181, 156] width 141 height 58
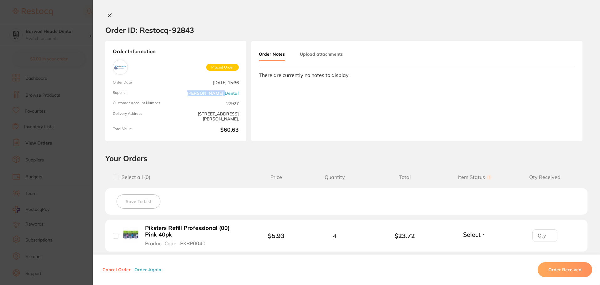
drag, startPoint x: 241, startPoint y: 96, endPoint x: 207, endPoint y: 95, distance: 34.1
click at [206, 95] on div "Order Information Placed Order Order Date [DATE] 15:36 Supplier [PERSON_NAME] D…" at bounding box center [175, 91] width 141 height 100
copy link "[PERSON_NAME] Dental"
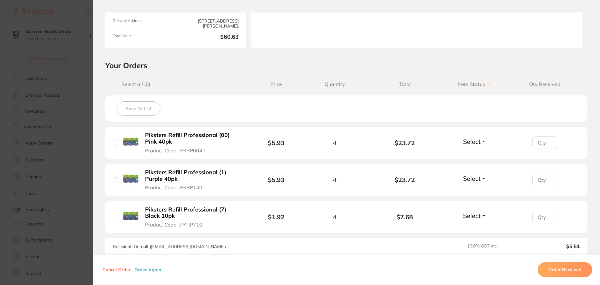
scroll to position [94, 0]
click at [147, 140] on b "Piksters Refill Professional (00) Pink 40pk" at bounding box center [193, 137] width 97 height 13
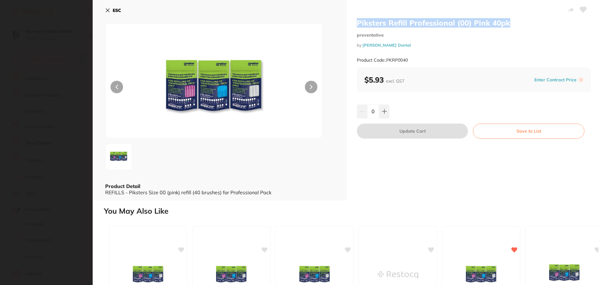
scroll to position [0, 0]
drag, startPoint x: 510, startPoint y: 24, endPoint x: 357, endPoint y: 23, distance: 153.1
click at [357, 23] on h2 "Piksters Refill Professional (00) Pink 40pk" at bounding box center [474, 22] width 234 height 9
copy h2 "Piksters Refill Professional (00) Pink 40pk"
drag, startPoint x: 109, startPoint y: 13, endPoint x: 158, endPoint y: 66, distance: 72.0
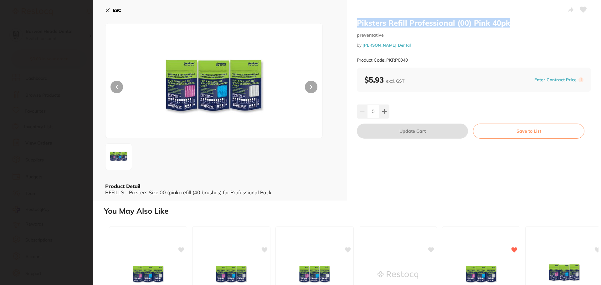
click at [108, 13] on button "ESC" at bounding box center [113, 10] width 16 height 11
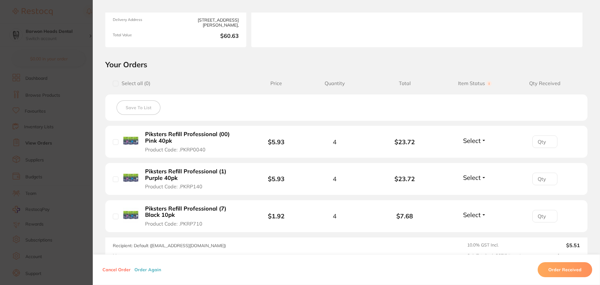
click at [197, 172] on b "Piksters Refill Professional (1) Purple 40pk" at bounding box center [193, 174] width 97 height 13
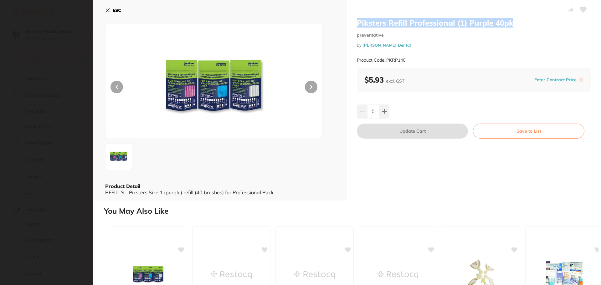
scroll to position [0, 0]
drag, startPoint x: 522, startPoint y: 25, endPoint x: 358, endPoint y: 24, distance: 163.8
click at [358, 24] on h2 "Piksters Refill Professional (1) Purple 40pk" at bounding box center [474, 22] width 234 height 9
copy h2 "Piksters Refill Professional (1) Purple 40pk"
click at [113, 10] on b "ESC" at bounding box center [117, 11] width 8 height 6
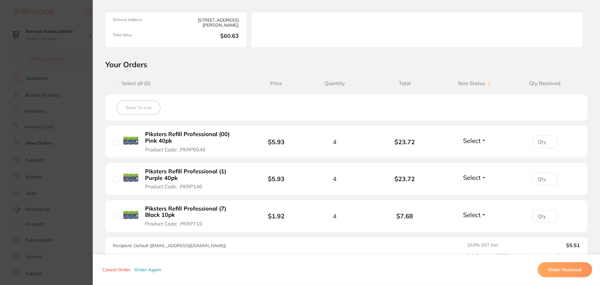
click at [223, 210] on b "Piksters Refill Professional (7) Black 10pk" at bounding box center [193, 212] width 97 height 13
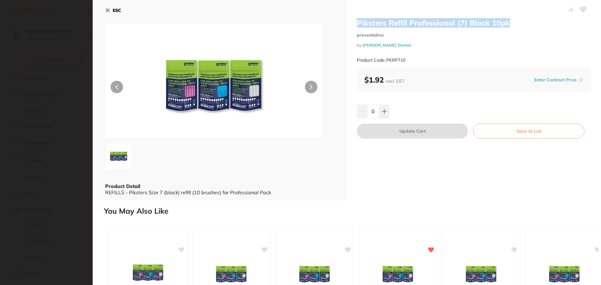
drag, startPoint x: 492, startPoint y: 22, endPoint x: 357, endPoint y: 20, distance: 135.3
click at [357, 20] on h2 "Piksters Refill Professional (7) Black 10pk" at bounding box center [474, 22] width 234 height 9
copy h2 "Piksters Refill Professional (7) Black 10pk"
click at [107, 10] on icon at bounding box center [107, 10] width 3 height 3
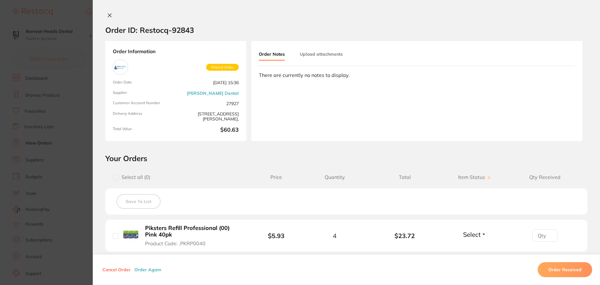
click at [109, 14] on icon at bounding box center [109, 15] width 3 height 3
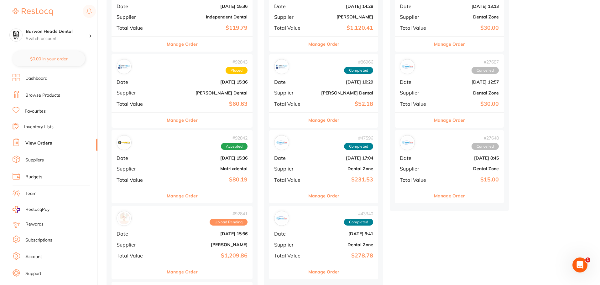
scroll to position [282, 0]
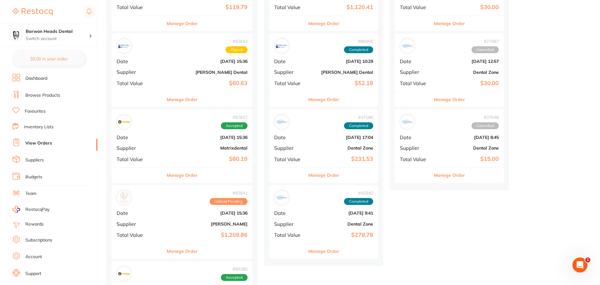
click at [172, 157] on b "$80.19" at bounding box center [205, 159] width 84 height 7
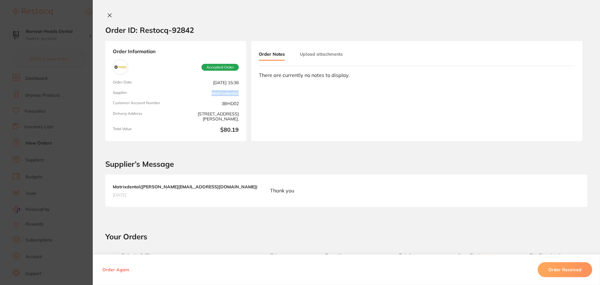
drag, startPoint x: 241, startPoint y: 93, endPoint x: 209, endPoint y: 92, distance: 31.7
click at [209, 92] on div "Order Information Accepted Order Order Date [DATE] 15:36 Supplier Matrixdental …" at bounding box center [175, 91] width 141 height 100
copy link "Matrixdental"
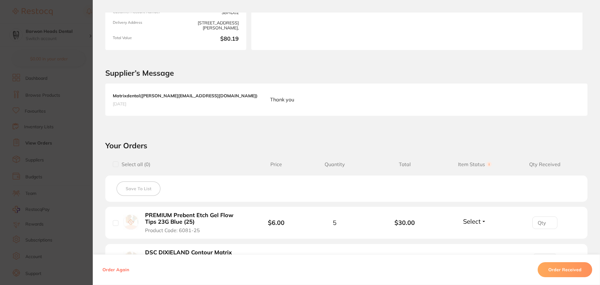
scroll to position [188, 0]
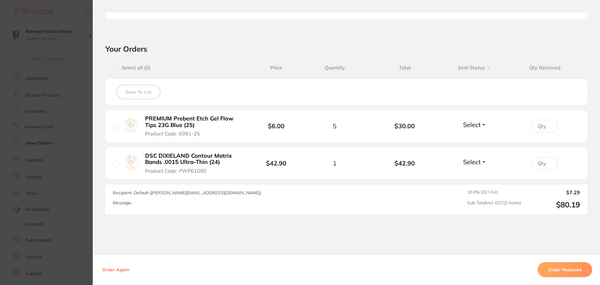
click at [230, 122] on b "PREMIUM Prebent Etch Gel Flow Tips 23G Blue (25)" at bounding box center [193, 122] width 97 height 13
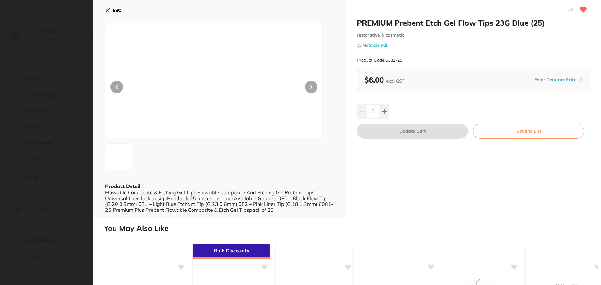
scroll to position [0, 0]
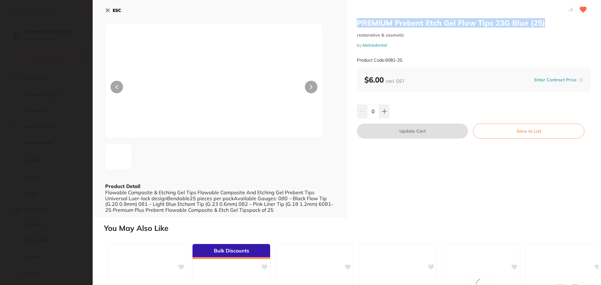
drag, startPoint x: 548, startPoint y: 23, endPoint x: 360, endPoint y: 26, distance: 187.9
click at [358, 27] on h2 "PREMIUM Prebent Etch Gel Flow Tips 23G Blue (25)" at bounding box center [474, 22] width 234 height 9
copy h2 "PREMIUM Prebent Etch Gel Flow Tips 23G Blue (25)"
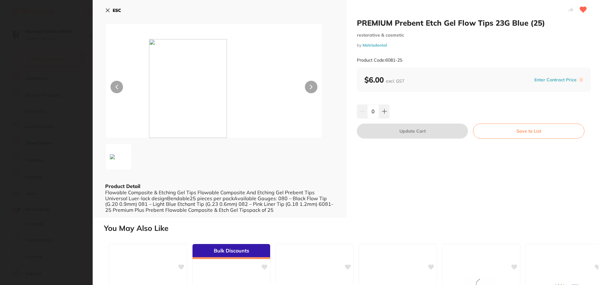
drag, startPoint x: 104, startPoint y: 11, endPoint x: 107, endPoint y: 10, distance: 3.6
click at [105, 11] on div "ESC Product Detail Flowable Composite & Etching Gel Tips Flowable Composite And…" at bounding box center [220, 109] width 254 height 218
click at [107, 10] on icon at bounding box center [107, 10] width 3 height 3
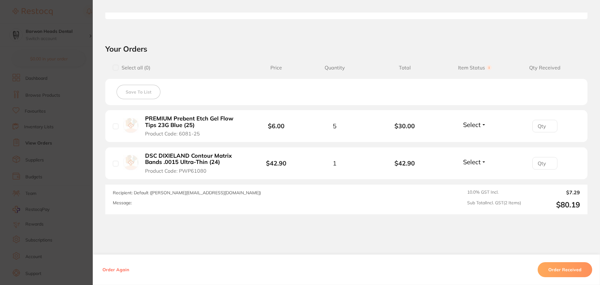
click at [205, 159] on b "DSC DIXIELAND Contour Matrix Bands .0015 Ultra-Thin (24)" at bounding box center [193, 159] width 97 height 13
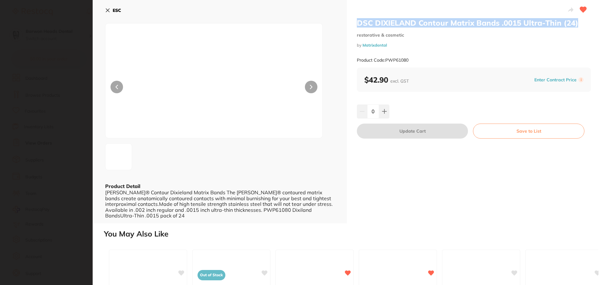
drag, startPoint x: 581, startPoint y: 26, endPoint x: 356, endPoint y: 23, distance: 224.6
click at [357, 23] on h2 "DSC DIXIELAND Contour Matrix Bands .0015 Ultra-Thin (24)" at bounding box center [474, 22] width 234 height 9
copy h2 "DSC DIXIELAND Contour Matrix Bands .0015 Ultra-Thin (24)"
click at [106, 13] on button "ESC" at bounding box center [113, 10] width 16 height 11
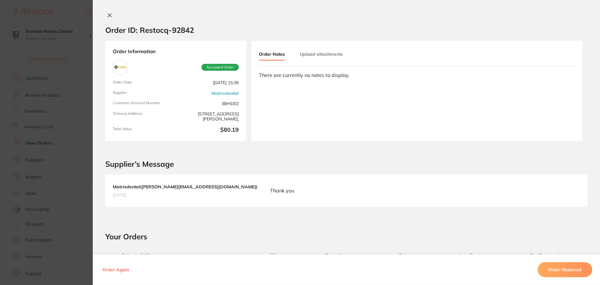
click at [108, 18] on button at bounding box center [109, 16] width 9 height 7
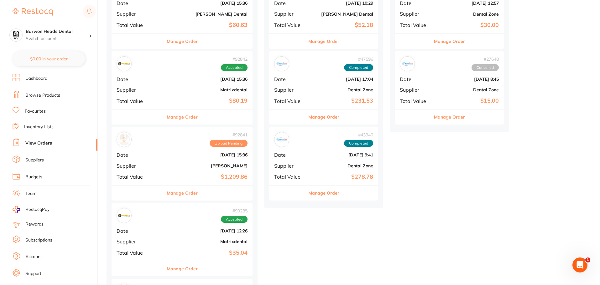
scroll to position [344, 0]
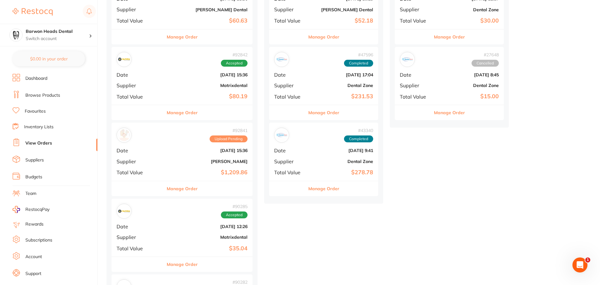
click at [165, 150] on b "[DATE] 15:36" at bounding box center [205, 150] width 84 height 5
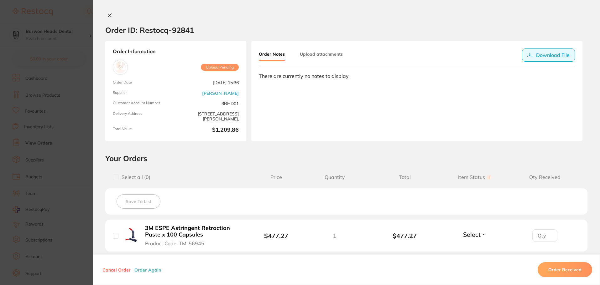
click at [560, 57] on button "Download File" at bounding box center [548, 55] width 53 height 13
click at [558, 56] on button "Download File" at bounding box center [548, 55] width 53 height 13
click at [417, 17] on div at bounding box center [346, 16] width 507 height 7
drag, startPoint x: 238, startPoint y: 104, endPoint x: 219, endPoint y: 106, distance: 19.2
click at [219, 106] on div "Order Information Upload Pending Order Date [DATE] 15:36 Supplier [PERSON_NAME]…" at bounding box center [175, 91] width 141 height 100
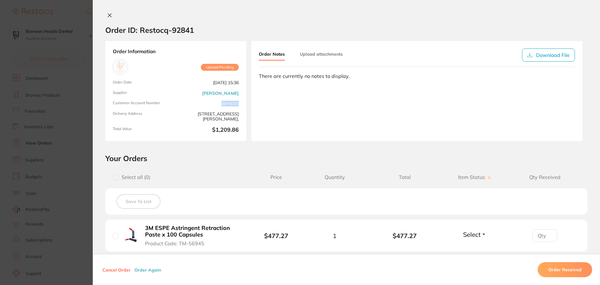
copy span "3BHD01"
